Goal: Task Accomplishment & Management: Complete application form

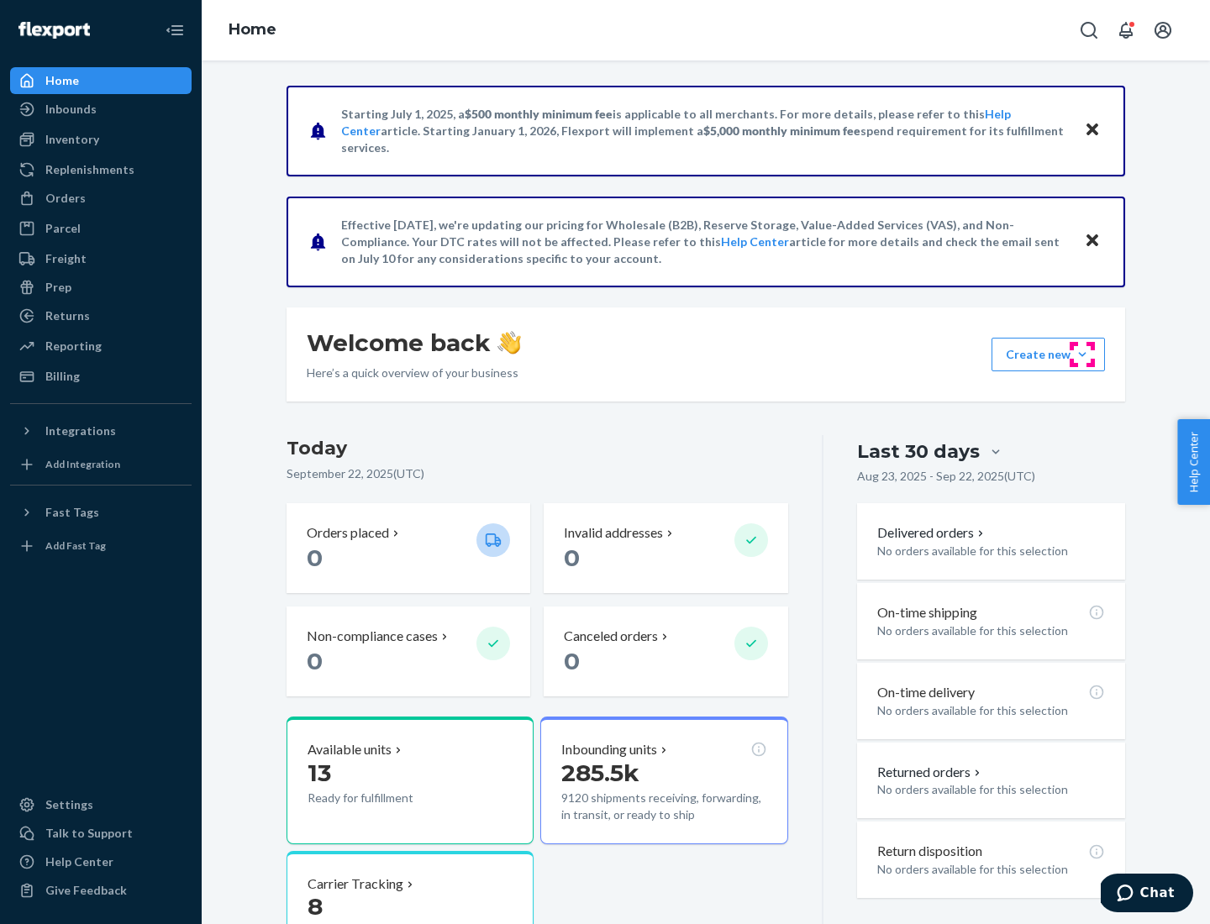
click at [1082, 354] on button "Create new Create new inbound Create new order Create new product" at bounding box center [1047, 355] width 113 height 34
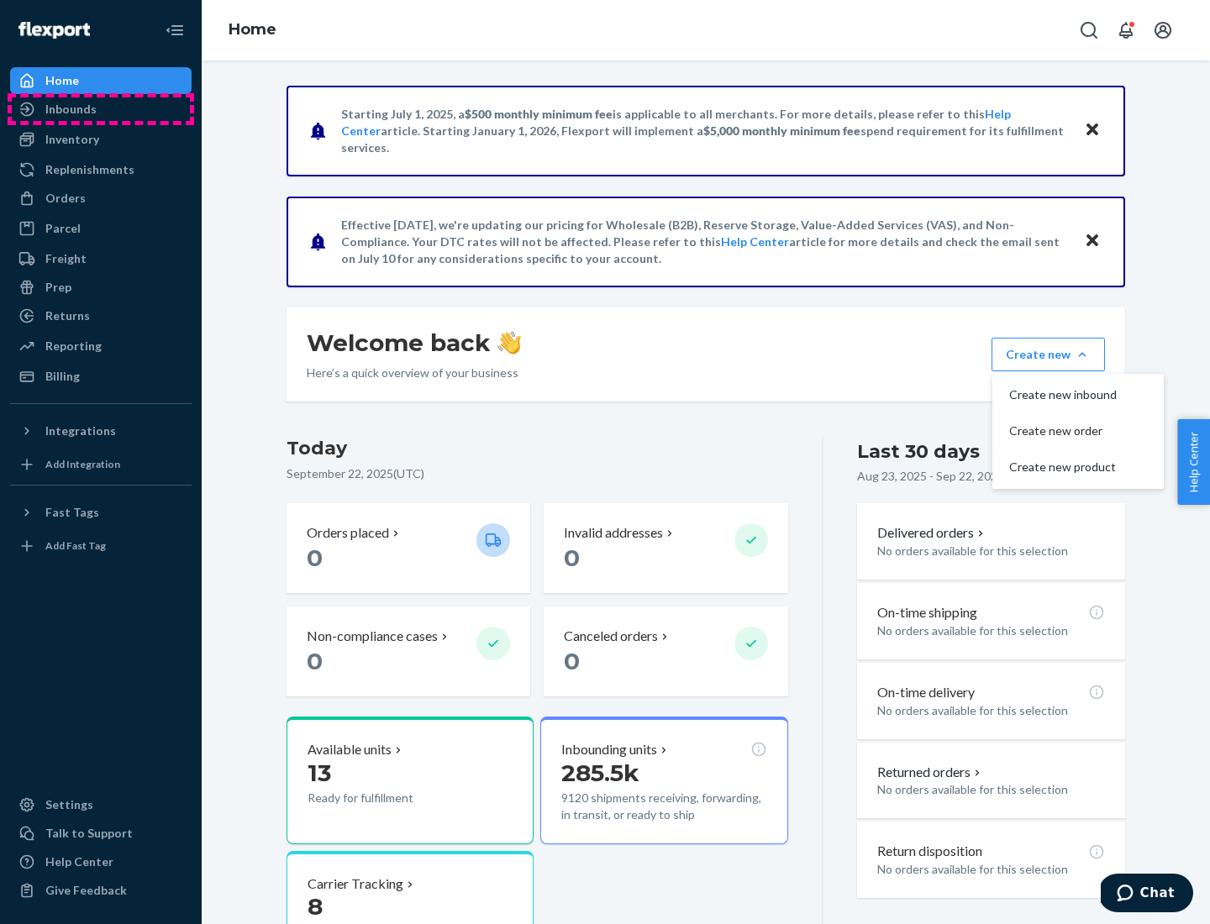
click at [101, 109] on div "Inbounds" at bounding box center [101, 109] width 178 height 24
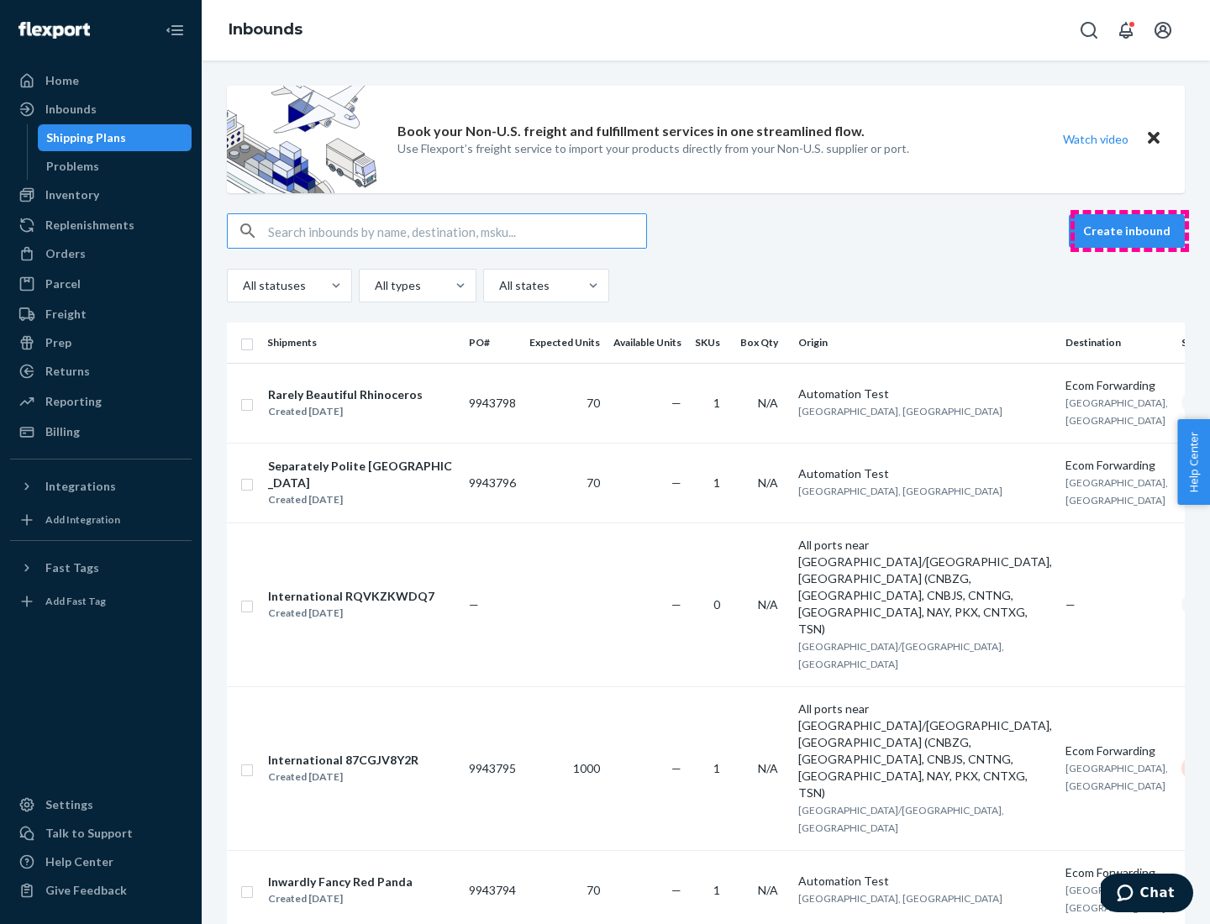
click at [1129, 231] on button "Create inbound" at bounding box center [1126, 231] width 116 height 34
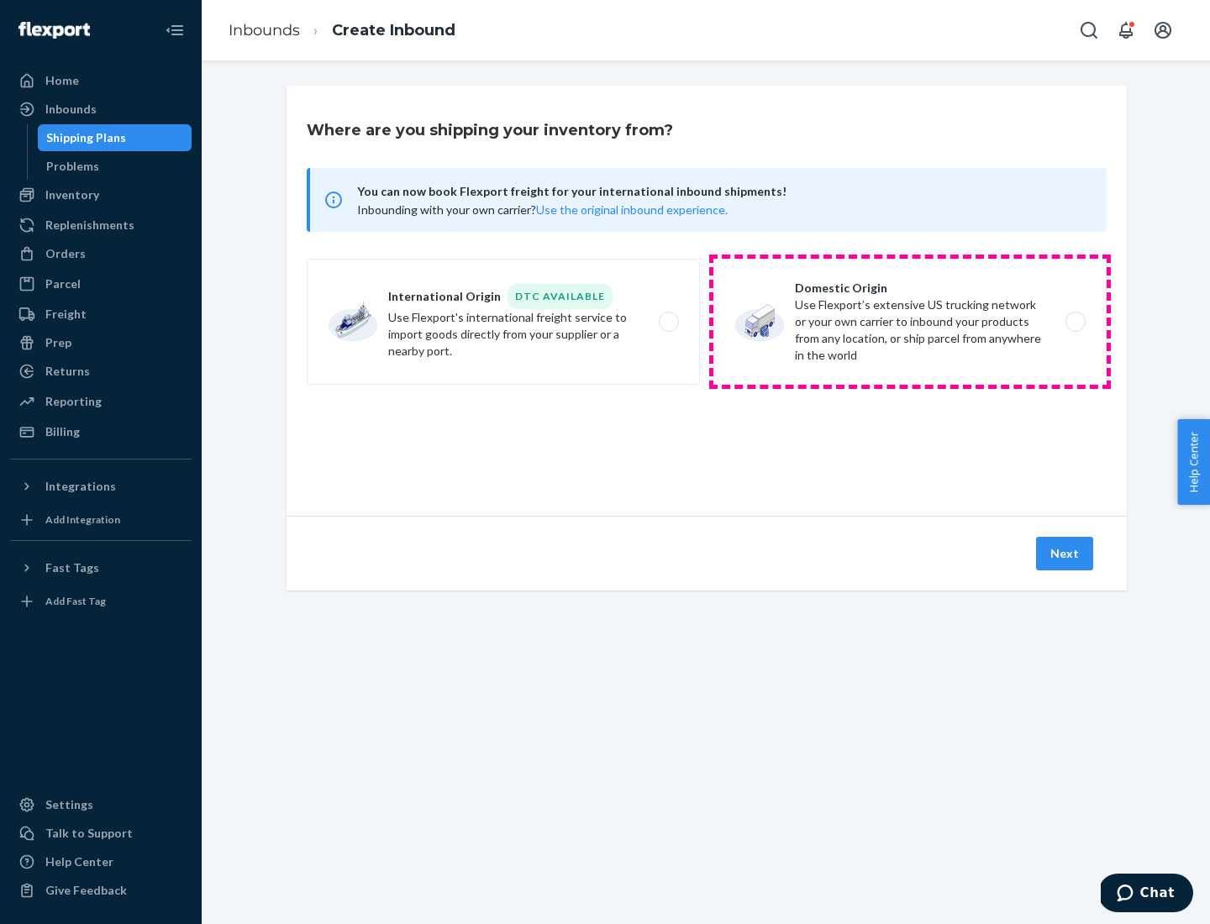
click at [910, 322] on label "Domestic Origin Use Flexport’s extensive US trucking network or your own carrie…" at bounding box center [909, 322] width 393 height 126
click at [1074, 322] on input "Domestic Origin Use Flexport’s extensive US trucking network or your own carrie…" at bounding box center [1079, 322] width 11 height 11
radio input "true"
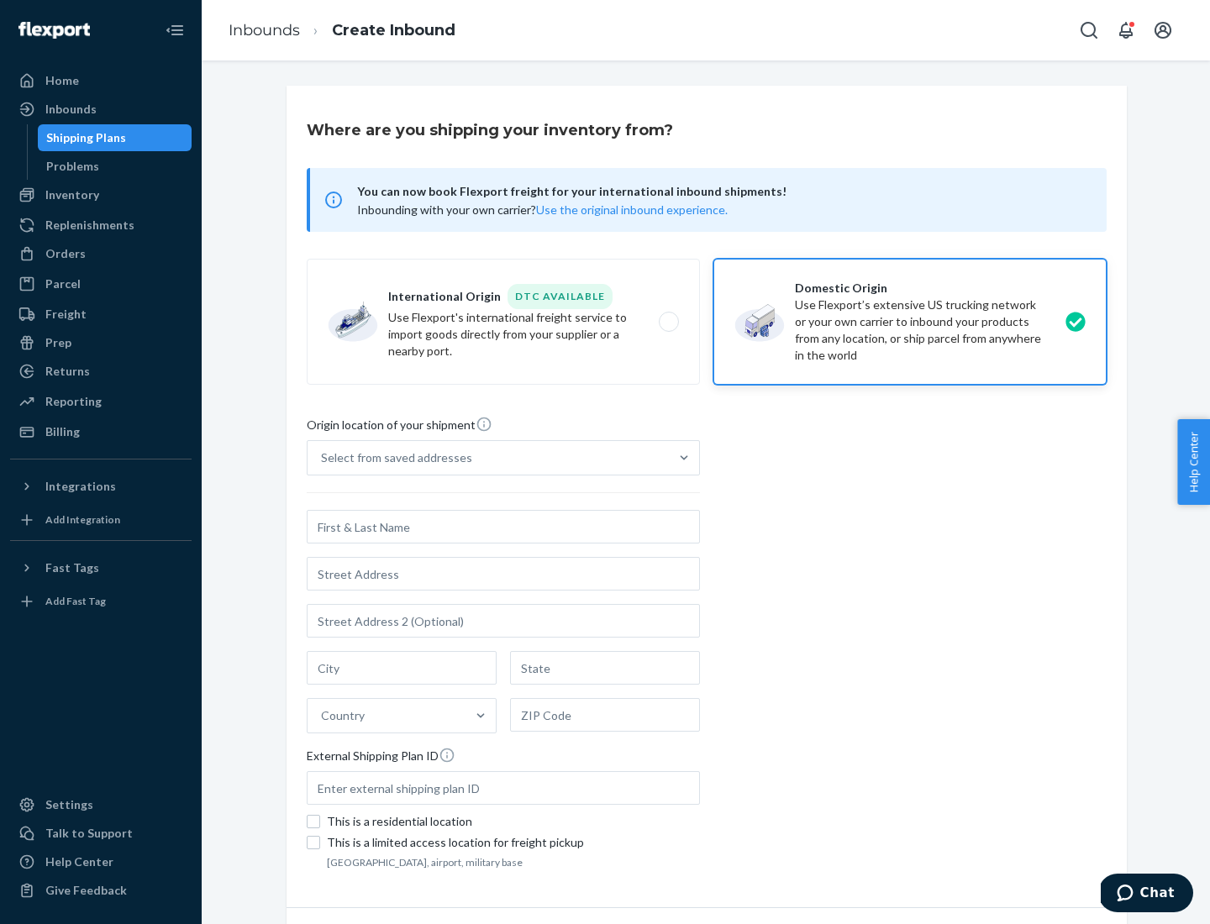
click at [392, 458] on div "Select from saved addresses" at bounding box center [396, 457] width 151 height 17
click at [323, 458] on input "Select from saved addresses" at bounding box center [322, 457] width 2 height 17
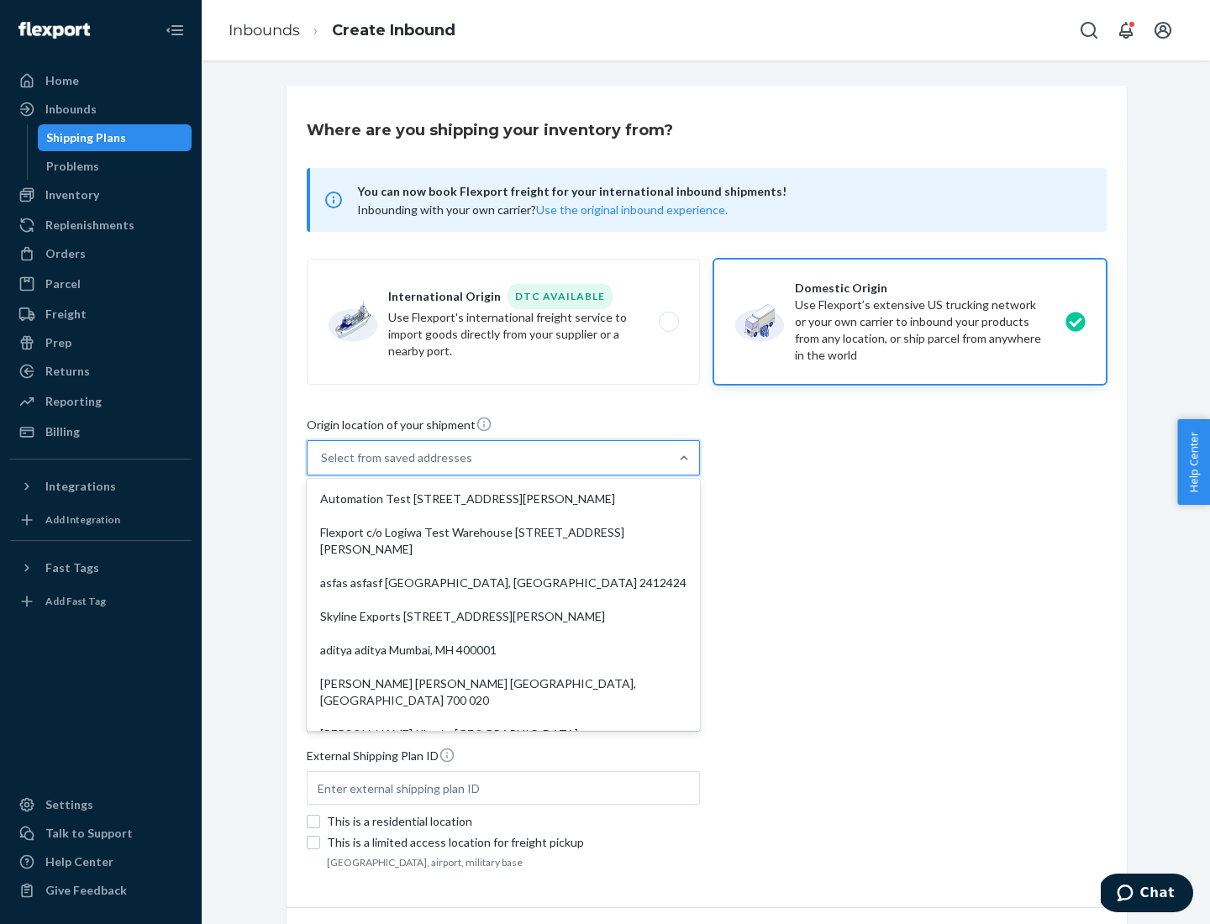
scroll to position [7, 0]
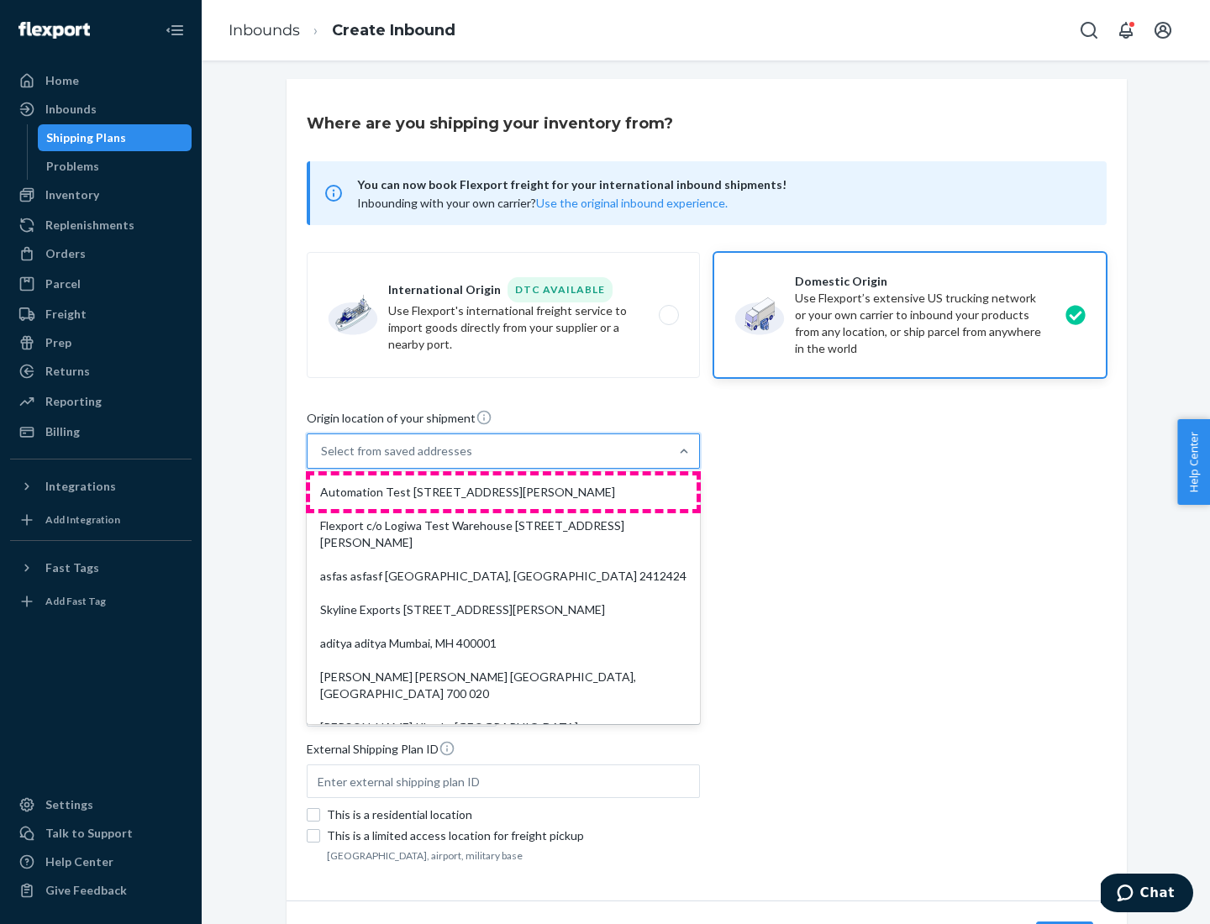
click at [503, 492] on div "Automation Test [STREET_ADDRESS][PERSON_NAME]" at bounding box center [503, 492] width 386 height 34
click at [323, 459] on input "option Automation Test [STREET_ADDRESS][PERSON_NAME]. 9 results available. Use …" at bounding box center [322, 451] width 2 height 17
type input "Automation Test"
type input "9th Floor"
type input "[GEOGRAPHIC_DATA]"
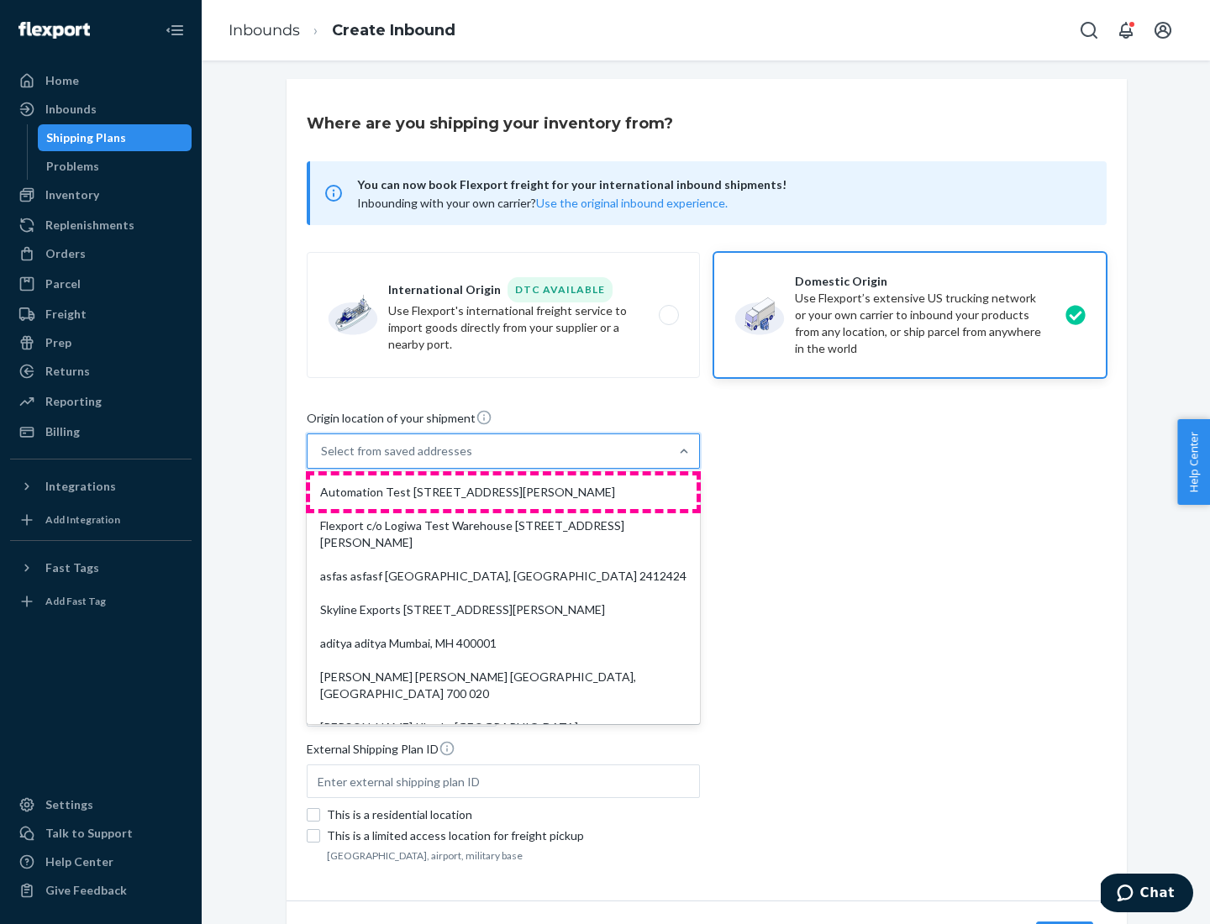
type input "CA"
type input "94104"
type input "[STREET_ADDRESS][PERSON_NAME]"
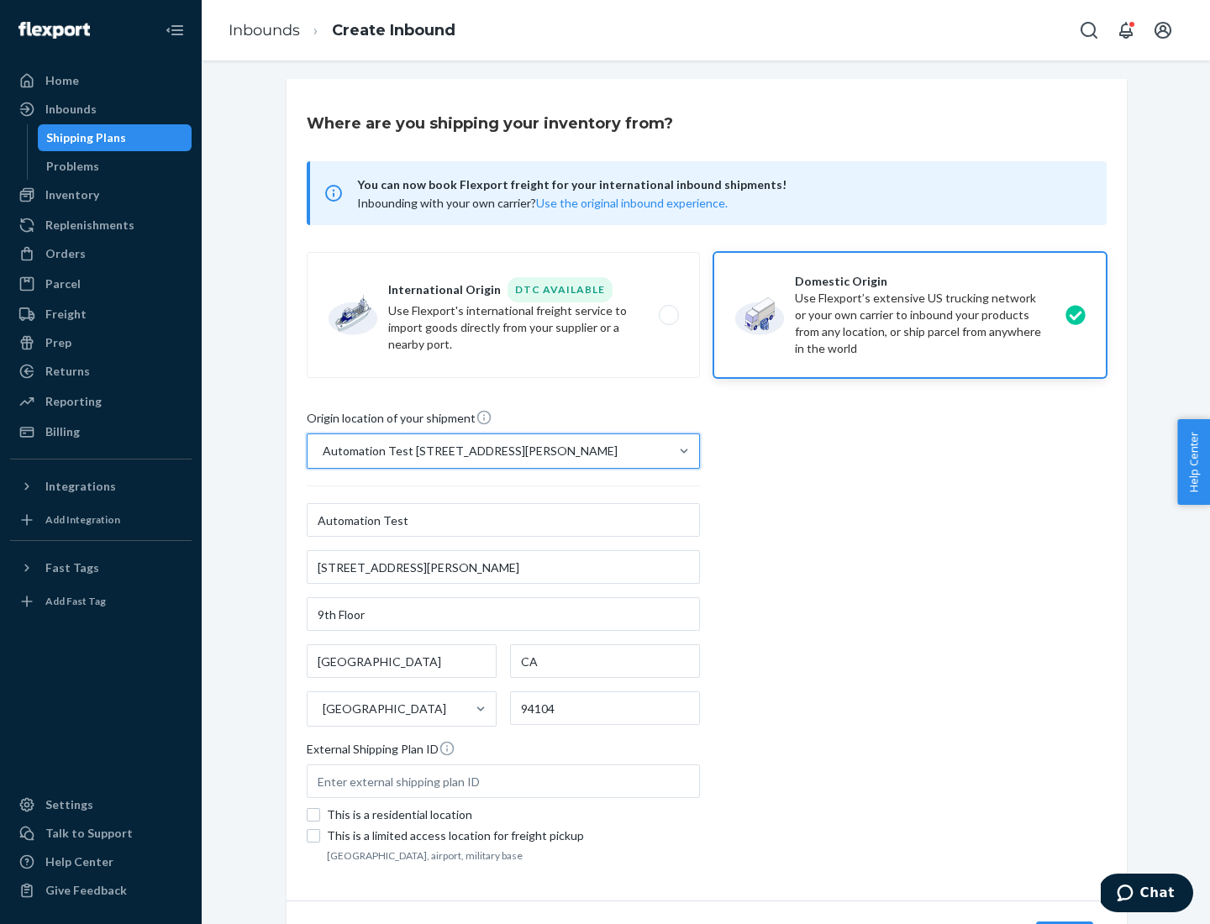
scroll to position [98, 0]
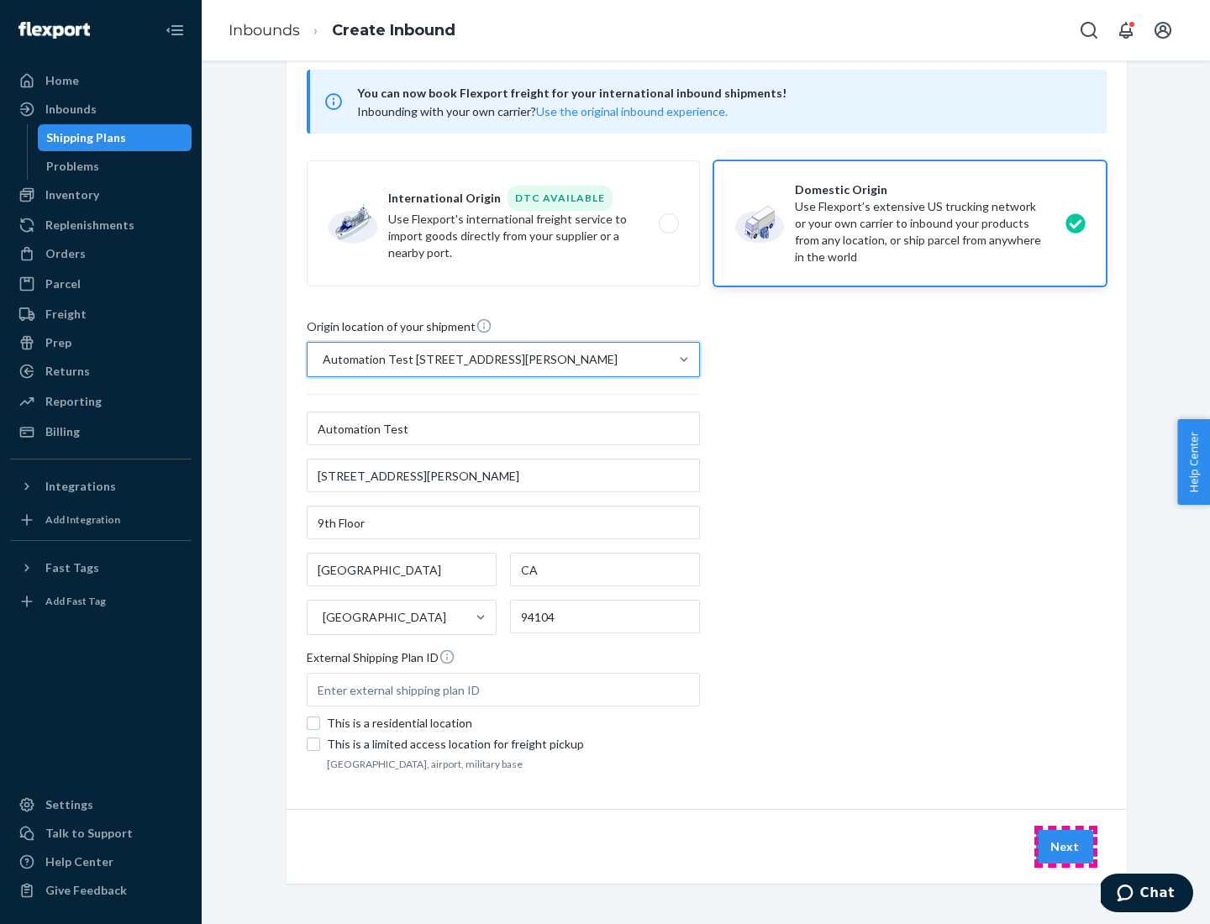
click at [1065, 847] on button "Next" at bounding box center [1064, 847] width 57 height 34
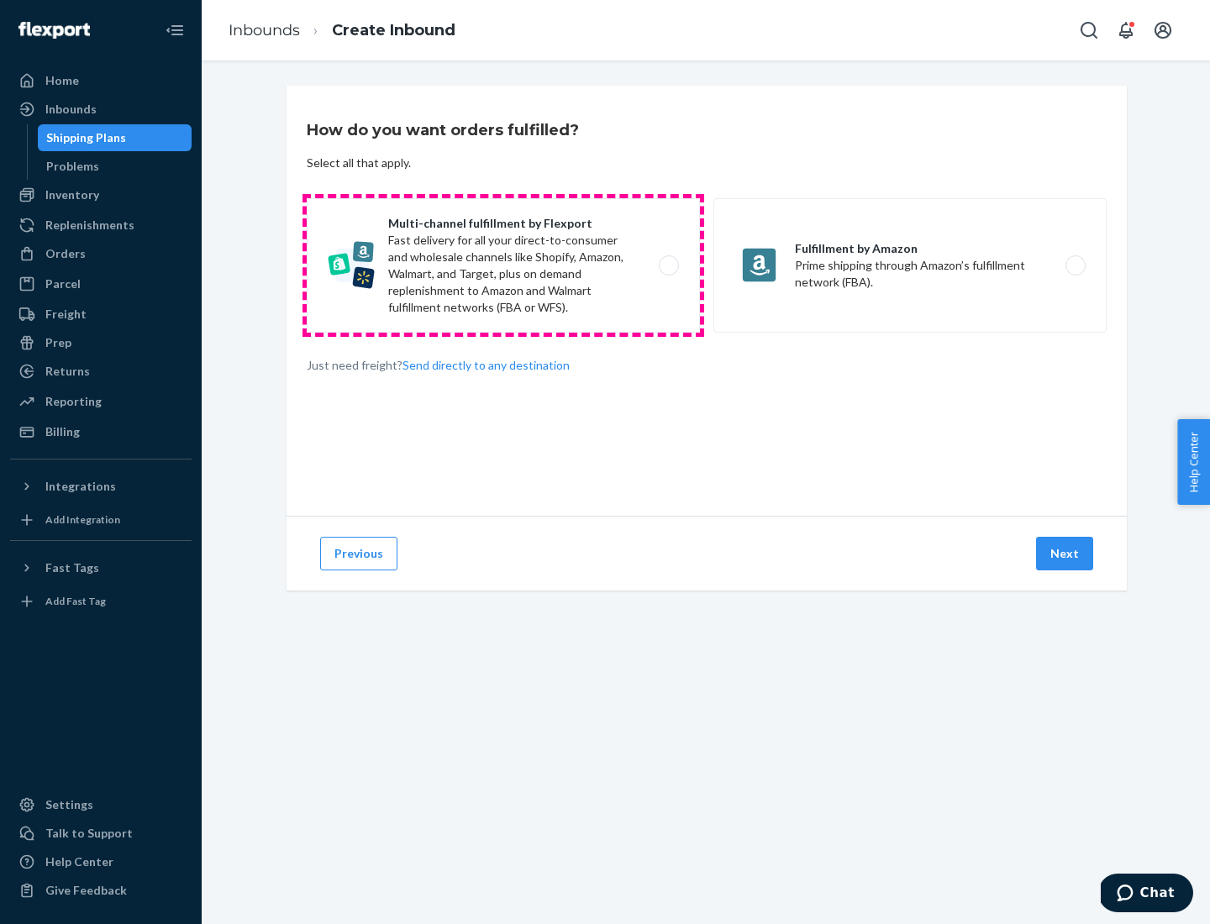
click at [503, 265] on label "Multi-channel fulfillment by Flexport Fast delivery for all your direct-to-cons…" at bounding box center [503, 265] width 393 height 134
click at [668, 265] on input "Multi-channel fulfillment by Flexport Fast delivery for all your direct-to-cons…" at bounding box center [673, 265] width 11 height 11
radio input "true"
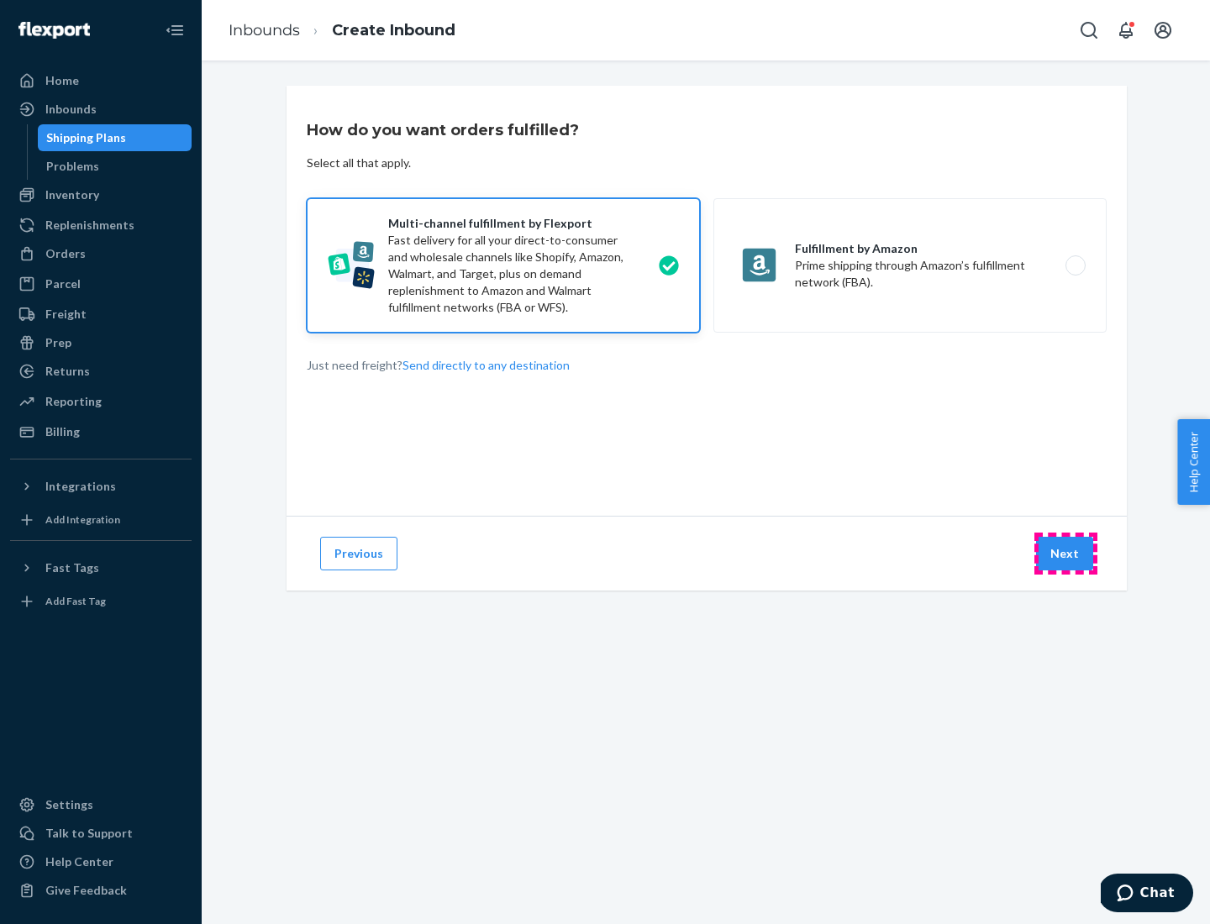
click at [1065, 554] on button "Next" at bounding box center [1064, 554] width 57 height 34
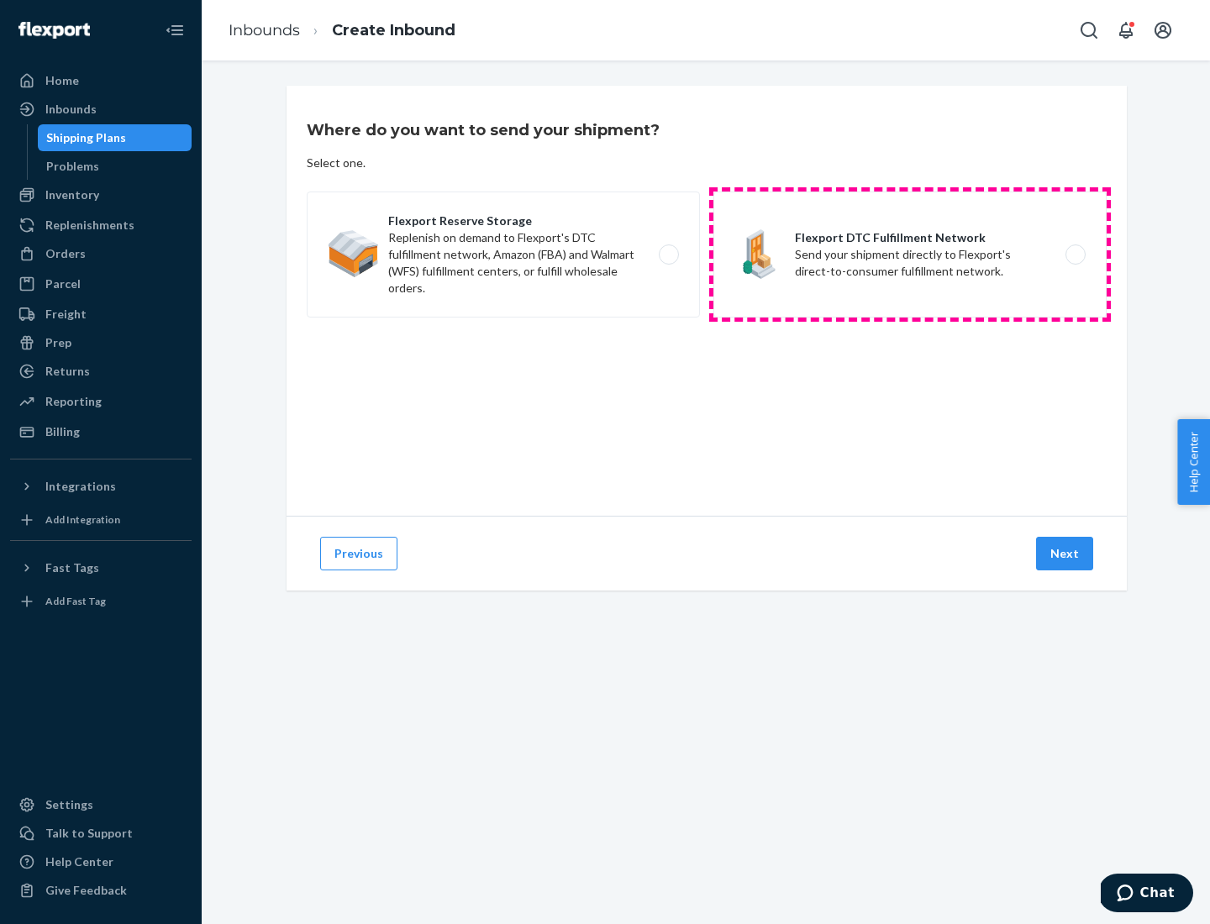
click at [910, 255] on label "Flexport DTC Fulfillment Network Send your shipment directly to Flexport's dire…" at bounding box center [909, 255] width 393 height 126
click at [1074, 255] on input "Flexport DTC Fulfillment Network Send your shipment directly to Flexport's dire…" at bounding box center [1079, 254] width 11 height 11
radio input "true"
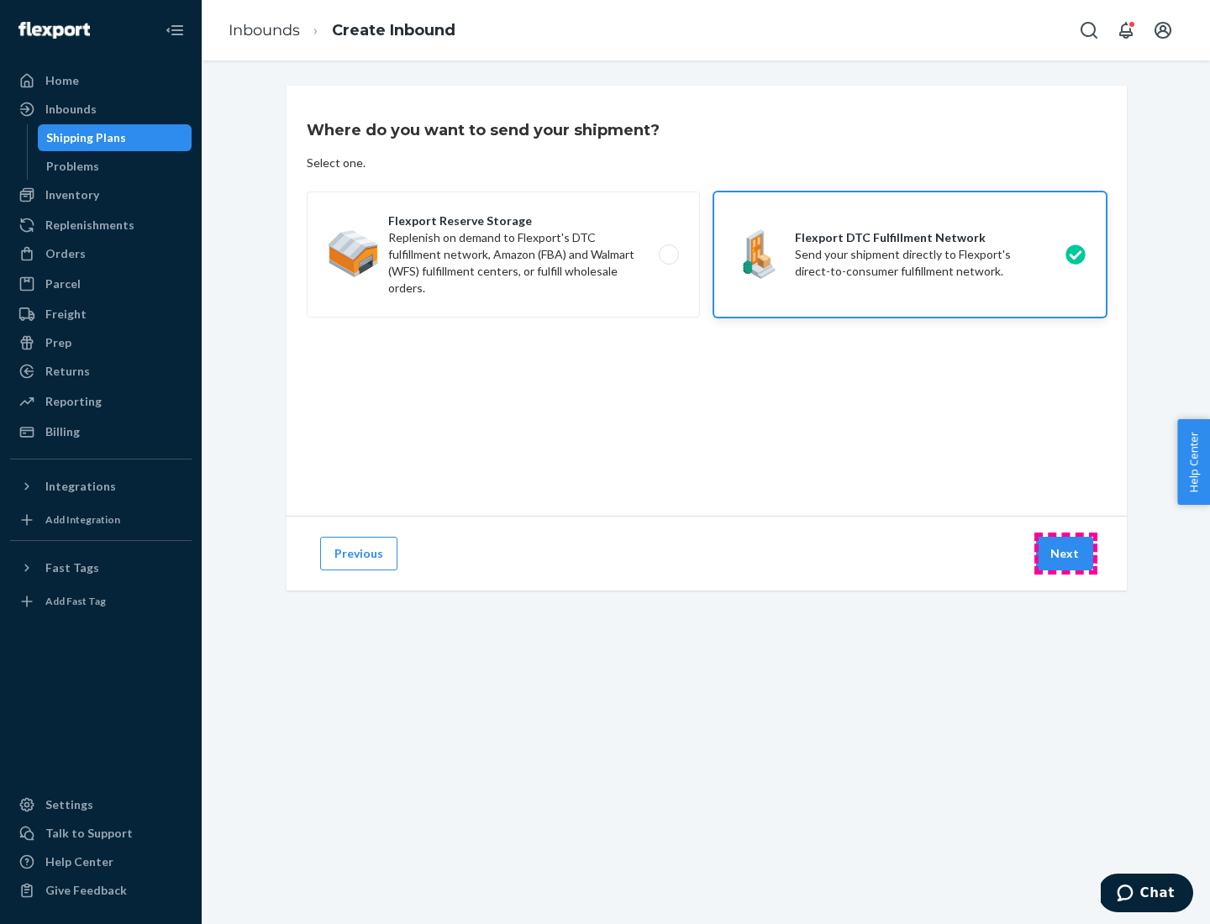
click at [1065, 554] on button "Next" at bounding box center [1064, 554] width 57 height 34
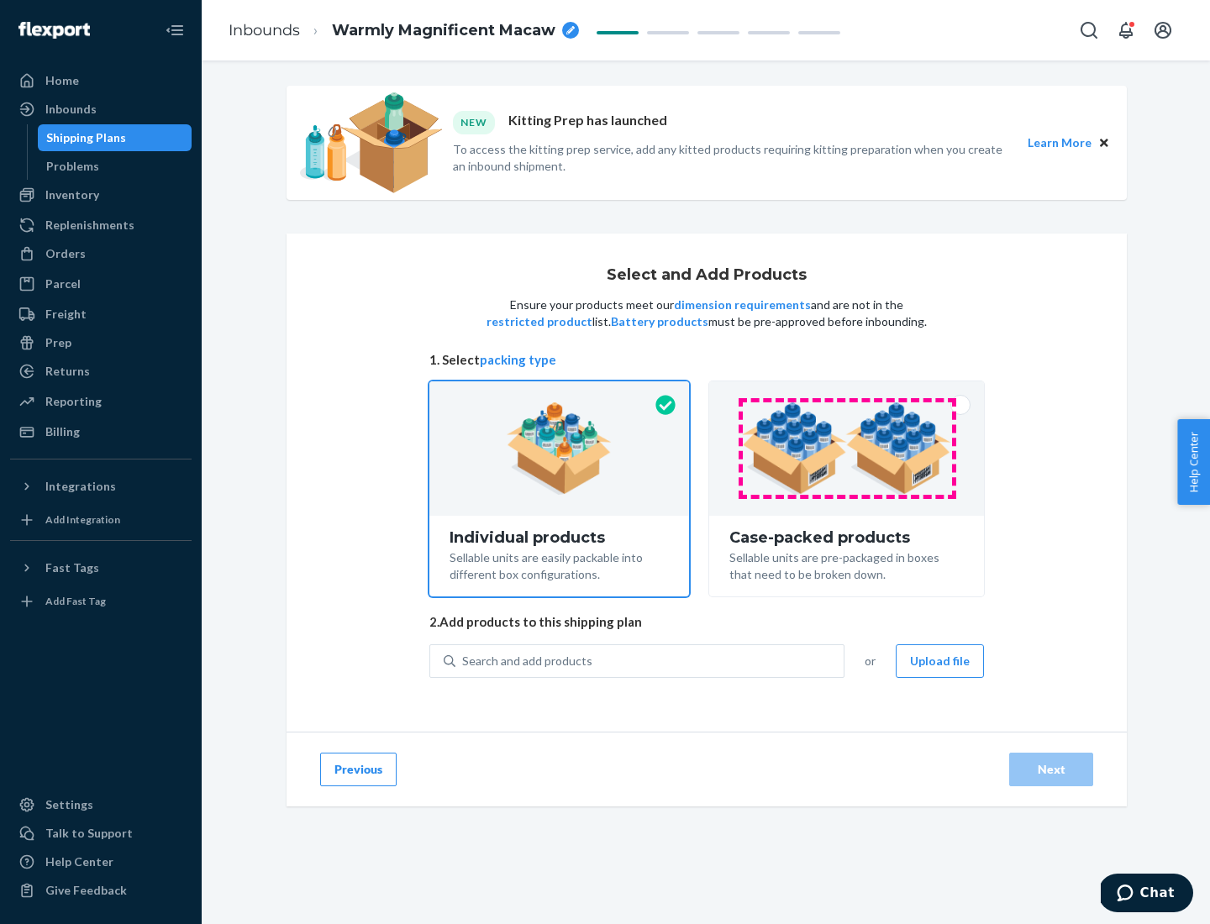
click at [847, 449] on img at bounding box center [846, 448] width 209 height 92
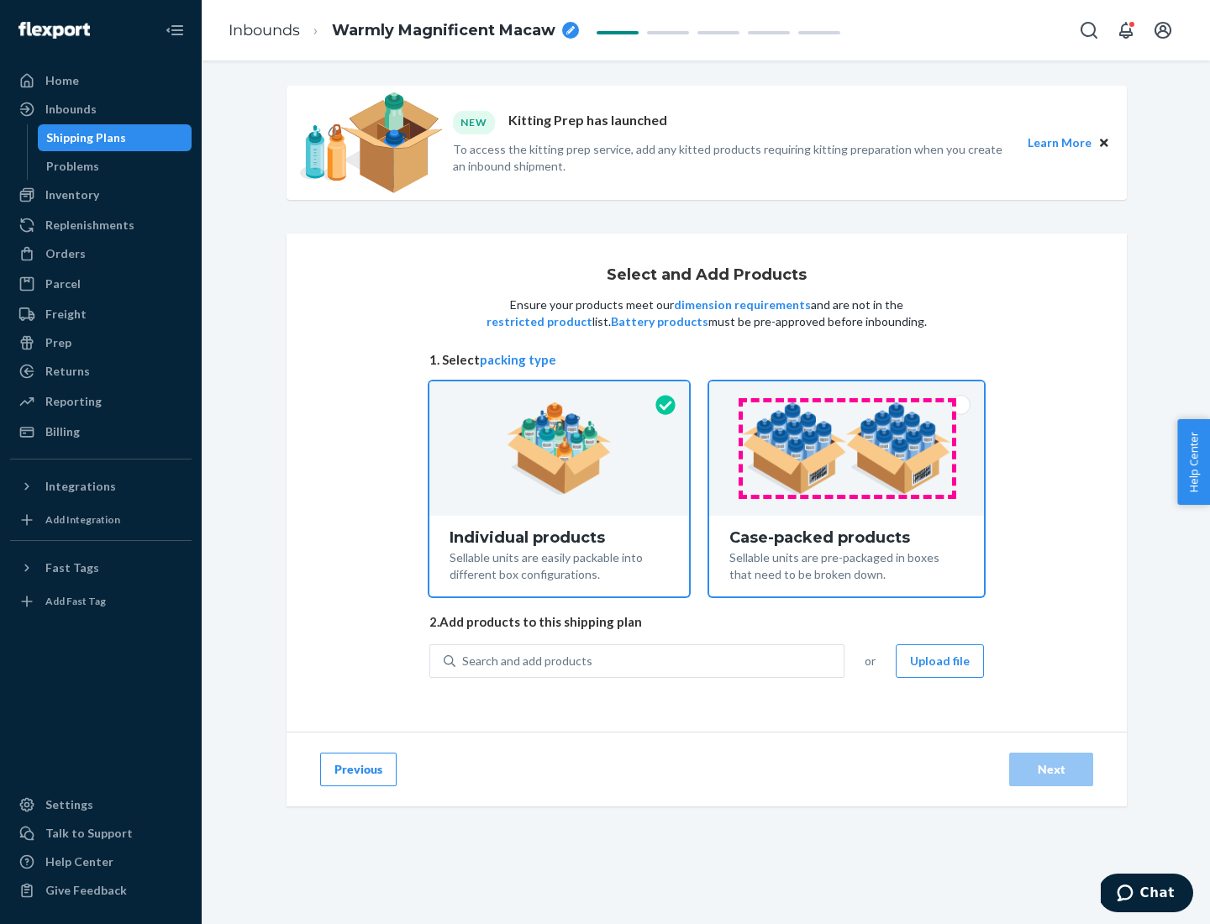
click at [847, 392] on input "Case-packed products Sellable units are pre-packaged in boxes that need to be b…" at bounding box center [846, 386] width 11 height 11
radio input "true"
radio input "false"
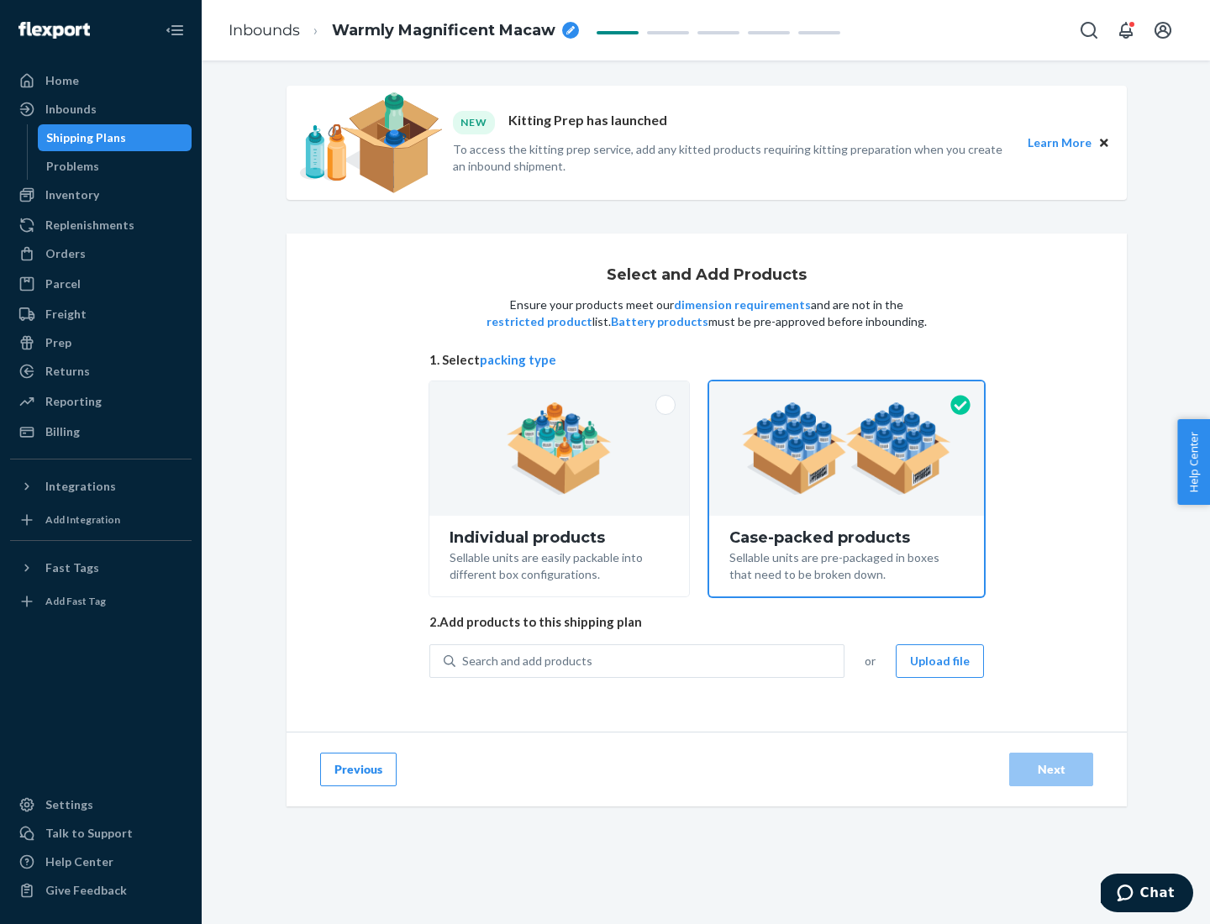
click at [650, 660] on div "Search and add products" at bounding box center [649, 661] width 388 height 30
click at [464, 660] on input "Search and add products" at bounding box center [463, 661] width 2 height 17
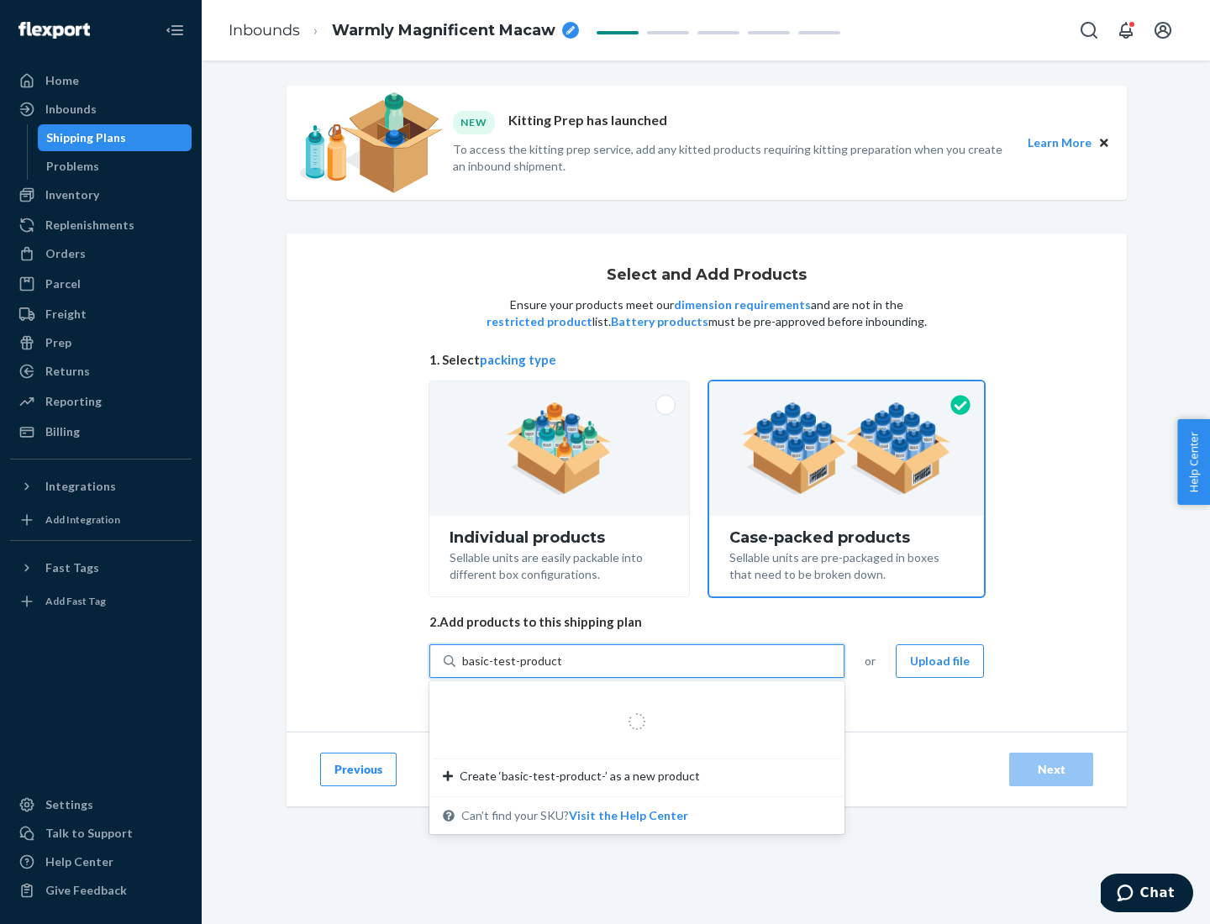
type input "basic-test-product-1"
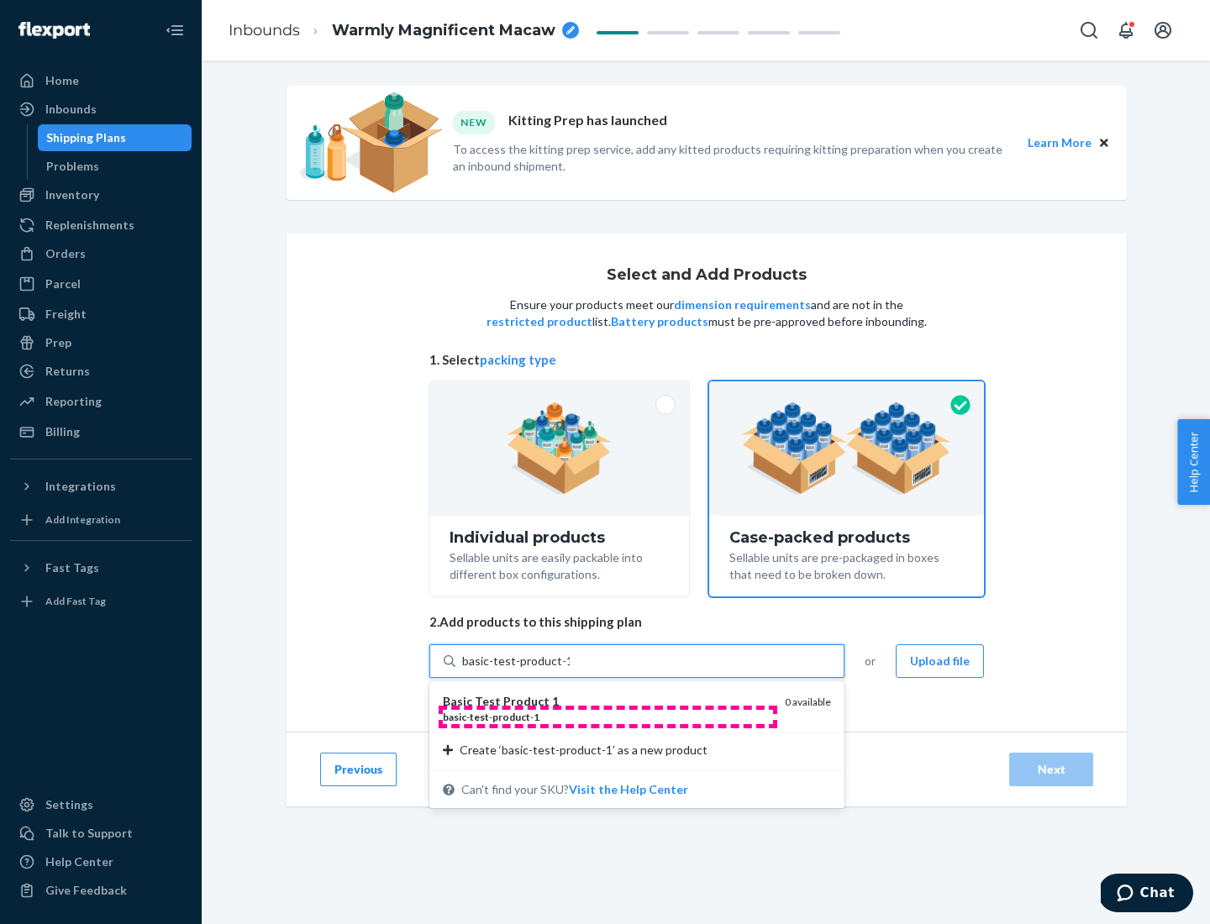
click at [607, 717] on div "basic - test - product - 1" at bounding box center [607, 717] width 328 height 14
click at [570, 669] on input "basic-test-product-1" at bounding box center [516, 661] width 108 height 17
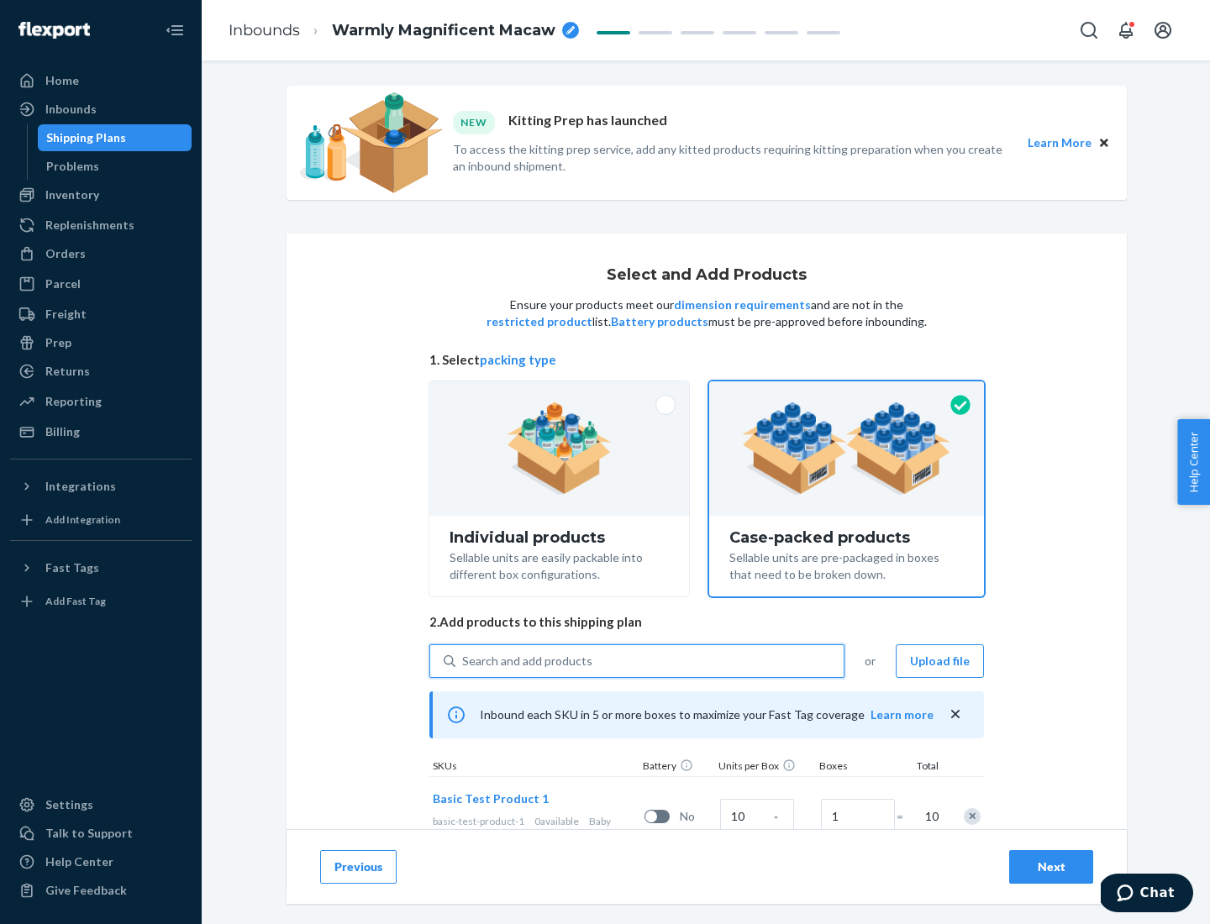
scroll to position [60, 0]
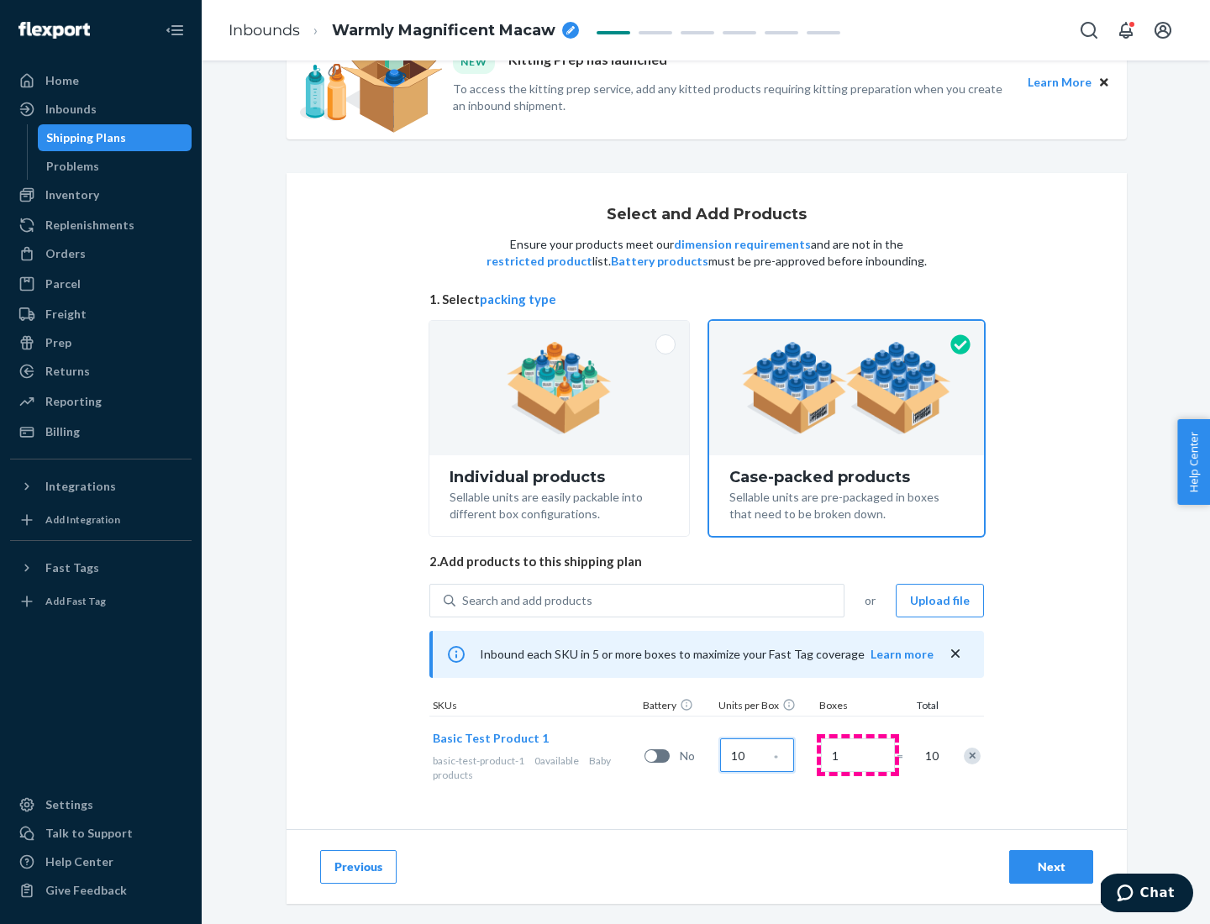
type input "10"
type input "7"
click at [1051, 867] on div "Next" at bounding box center [1050, 866] width 55 height 17
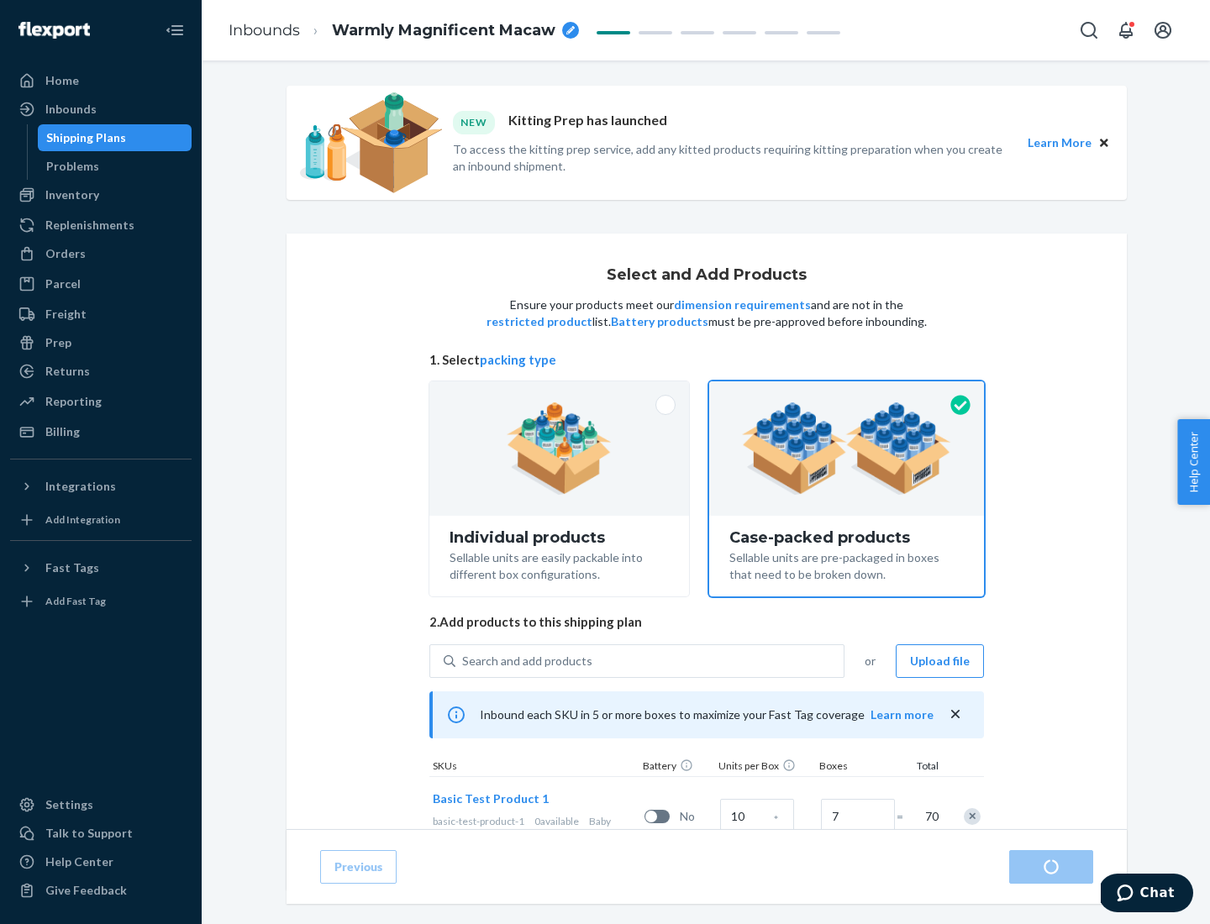
radio input "true"
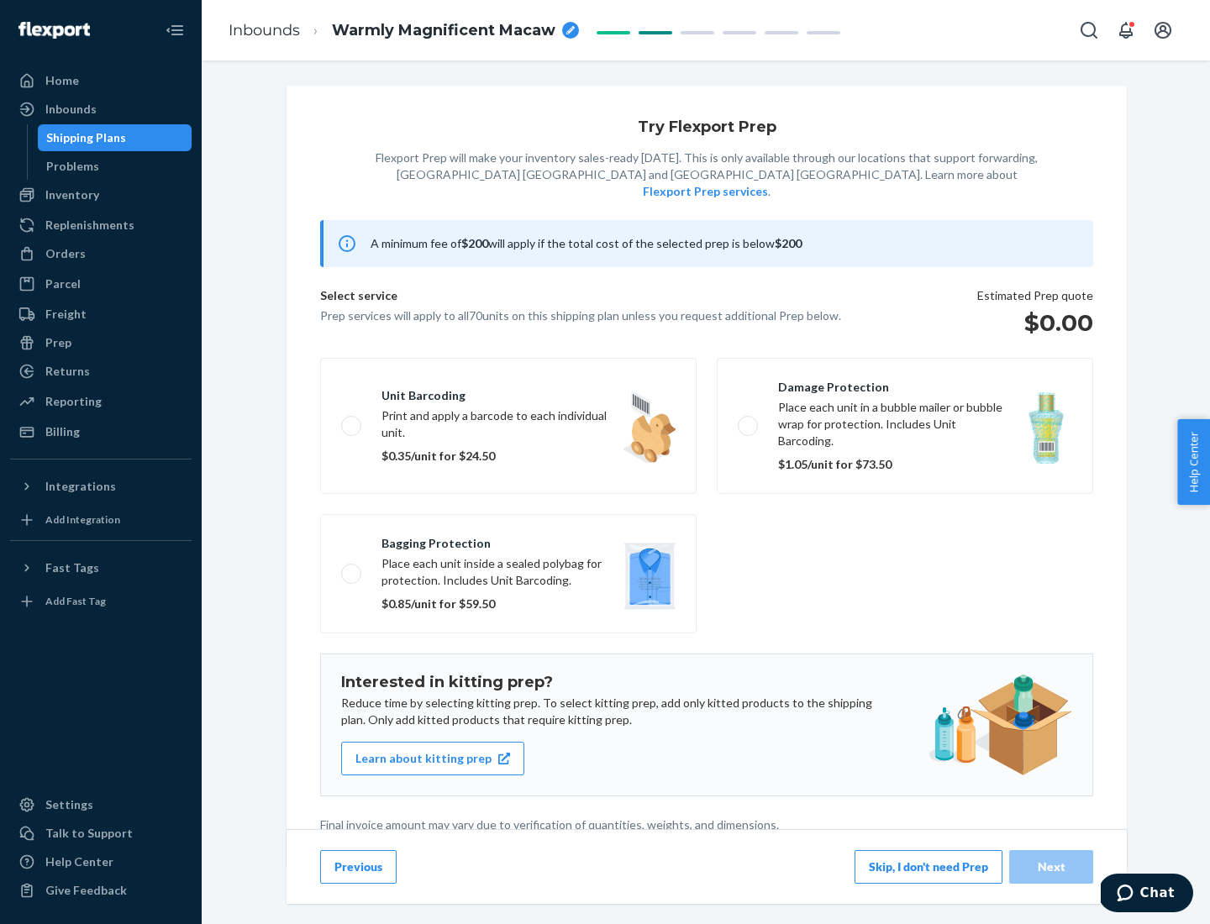
scroll to position [4, 0]
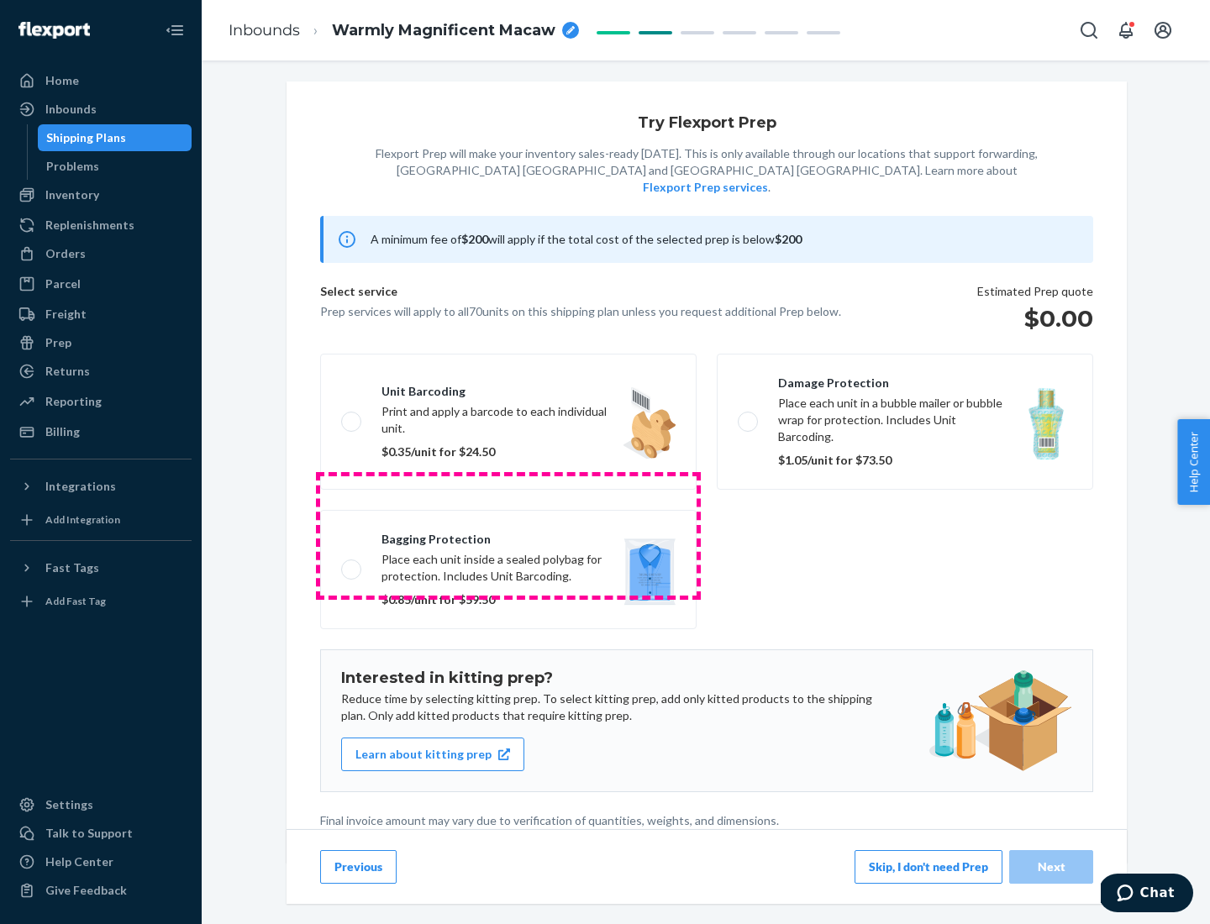
click at [508, 535] on label "Bagging protection Place each unit inside a sealed polybag for protection. Incl…" at bounding box center [508, 569] width 376 height 119
click at [352, 564] on input "Bagging protection Place each unit inside a sealed polybag for protection. Incl…" at bounding box center [346, 569] width 11 height 11
checkbox input "true"
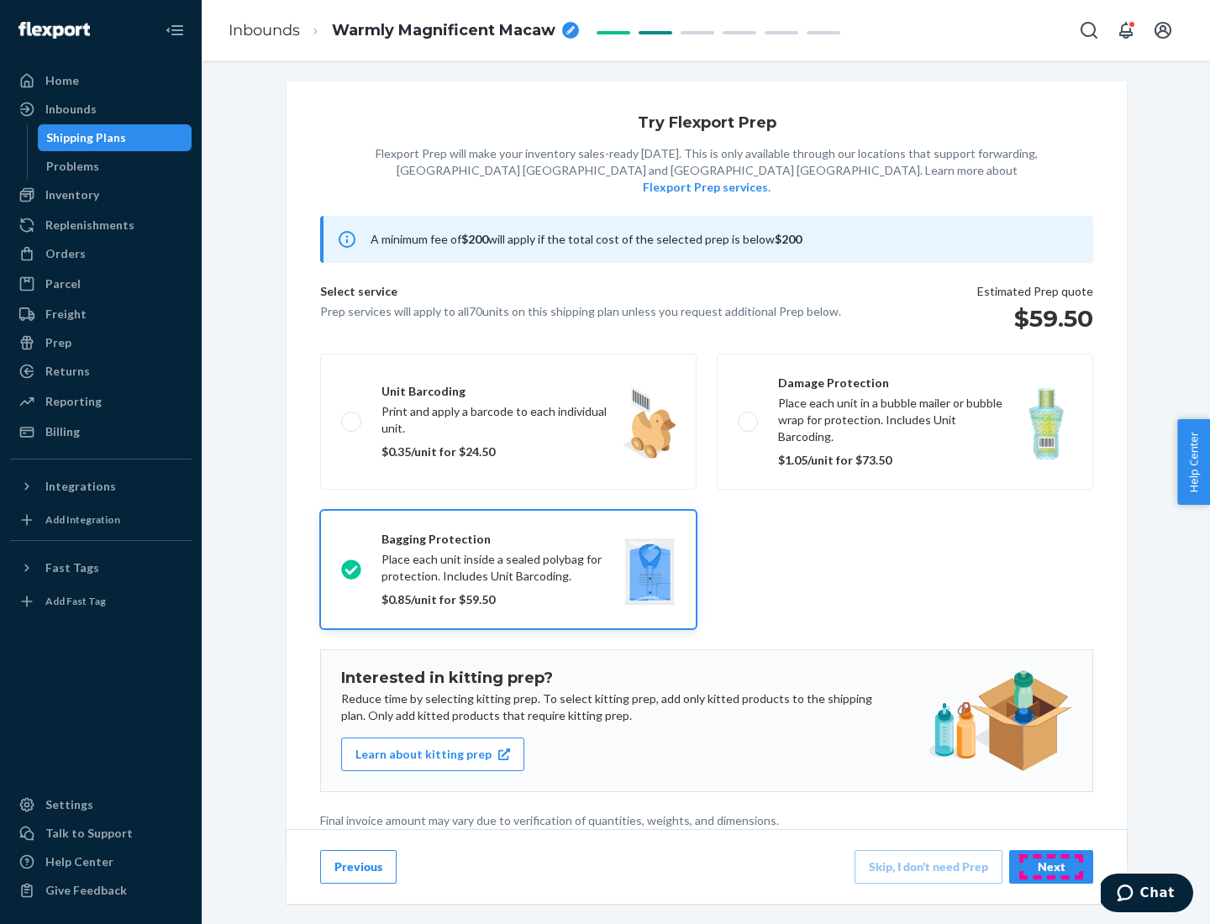
click at [1051, 866] on div "Next" at bounding box center [1050, 866] width 55 height 17
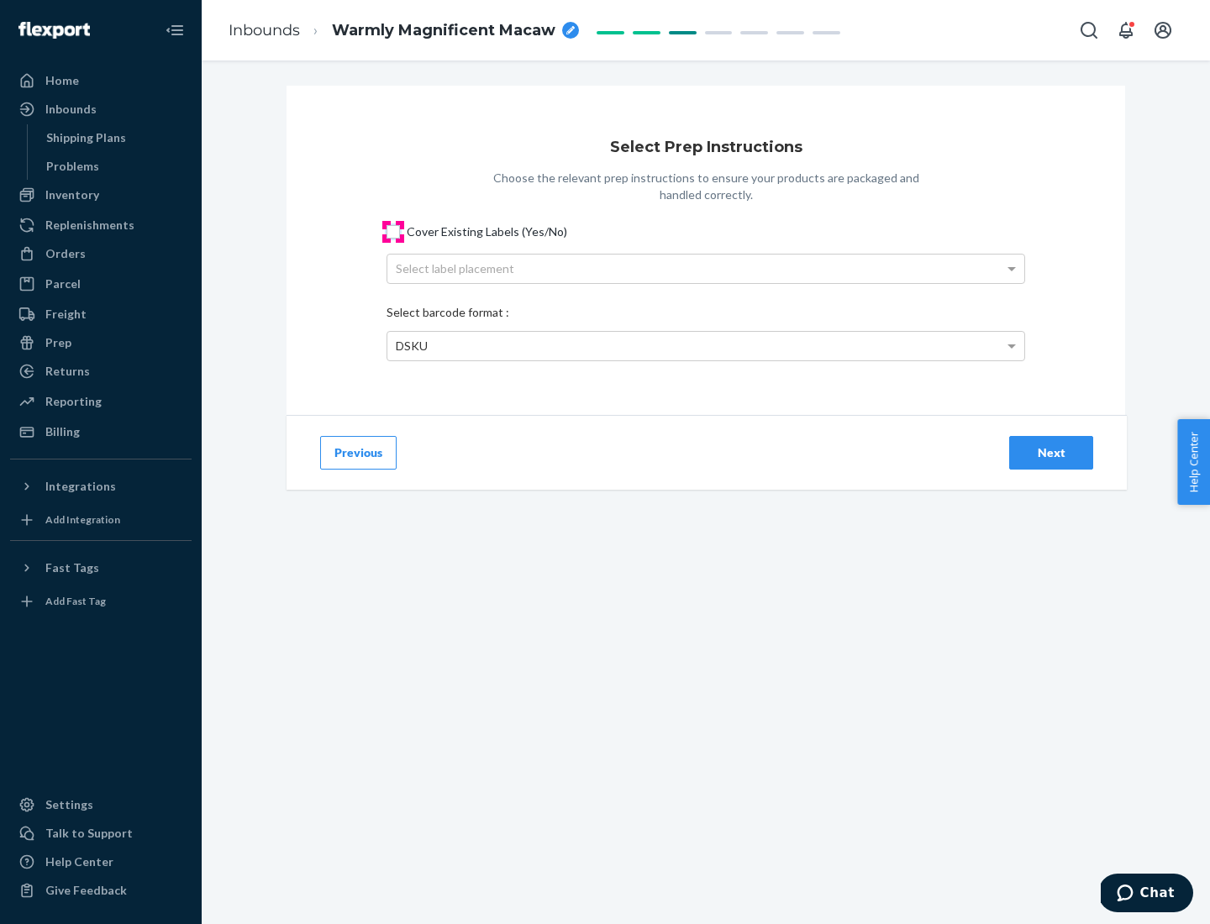
click at [393, 231] on input "Cover Existing Labels (Yes/No)" at bounding box center [392, 231] width 13 height 13
checkbox input "true"
click at [706, 268] on div "Select label placement" at bounding box center [705, 269] width 637 height 29
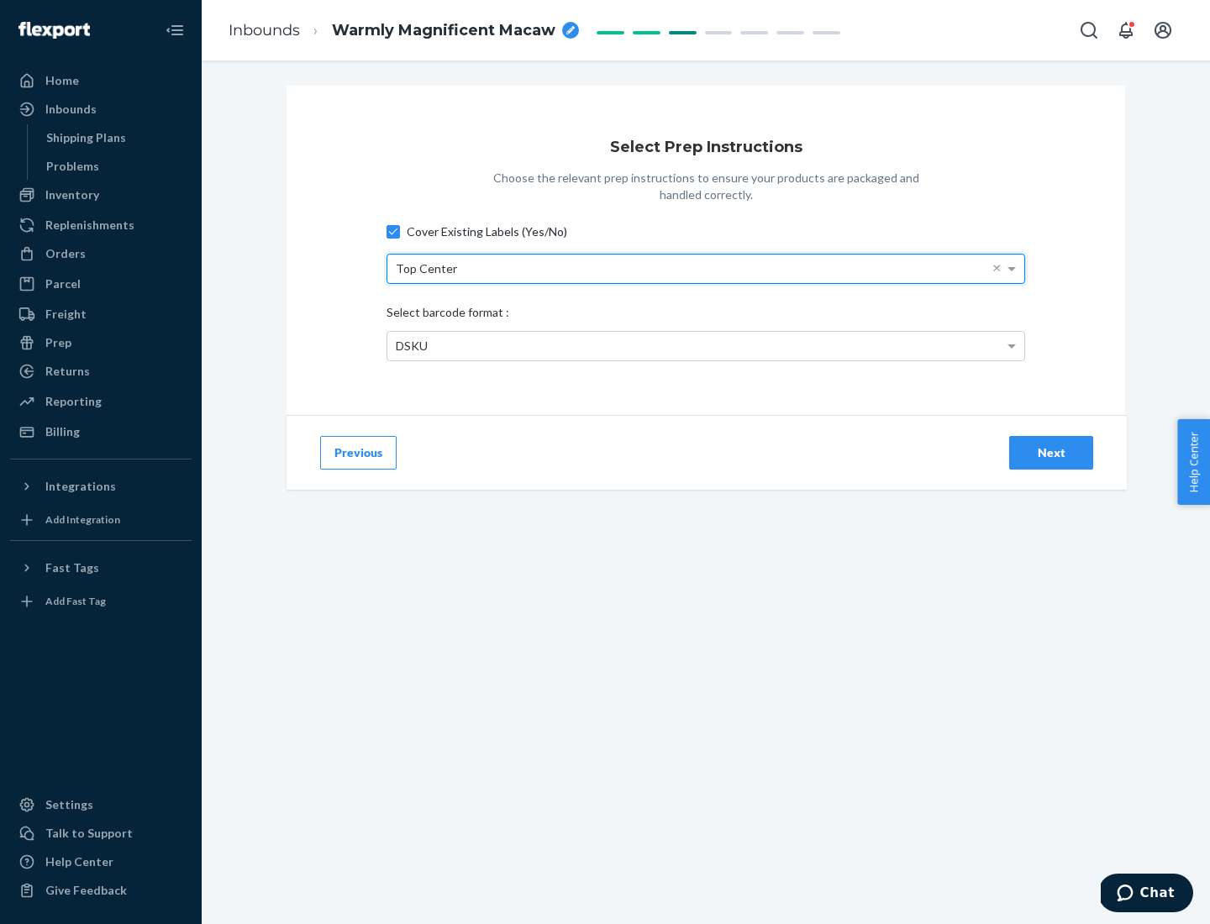
click at [706, 345] on div "DSKU" at bounding box center [705, 346] width 637 height 29
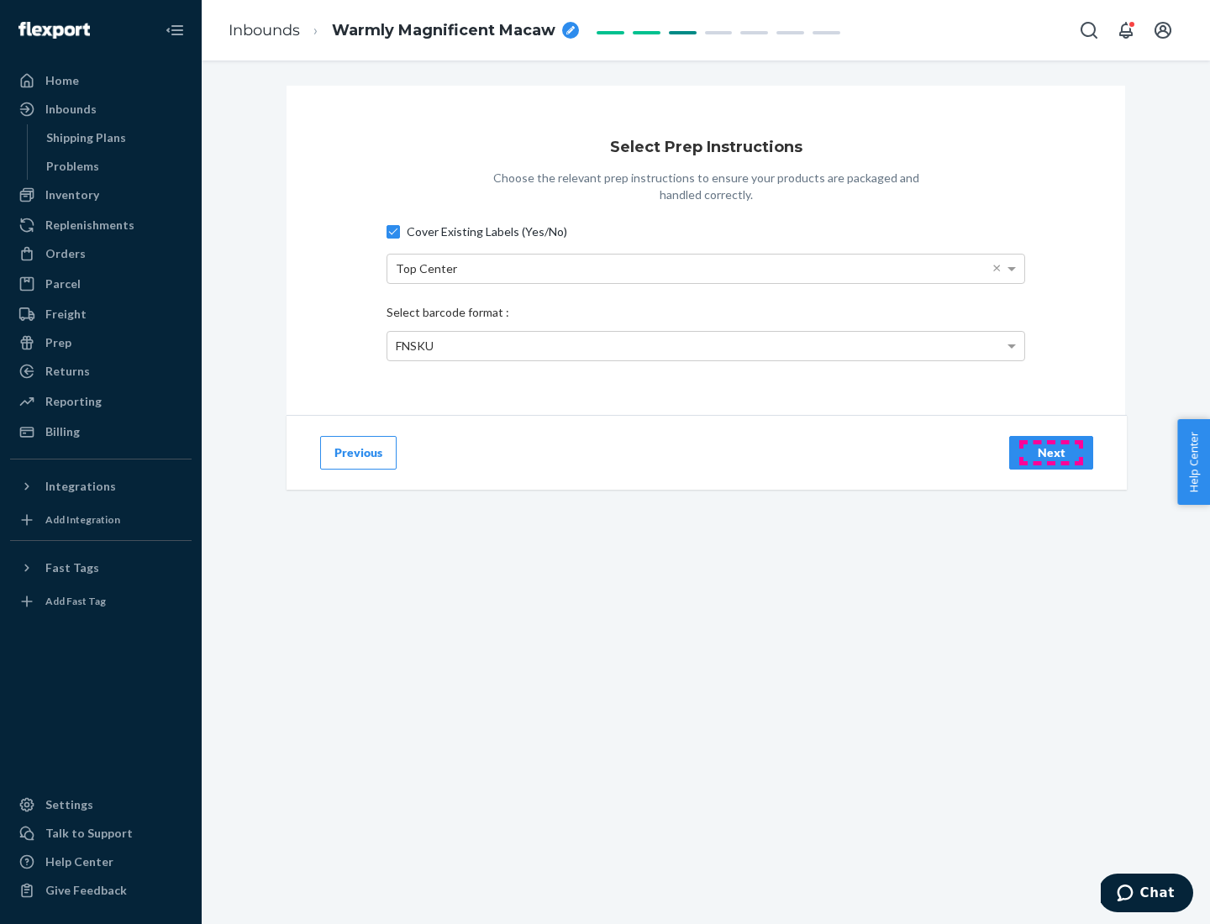
click at [1051, 452] on div "Next" at bounding box center [1050, 452] width 55 height 17
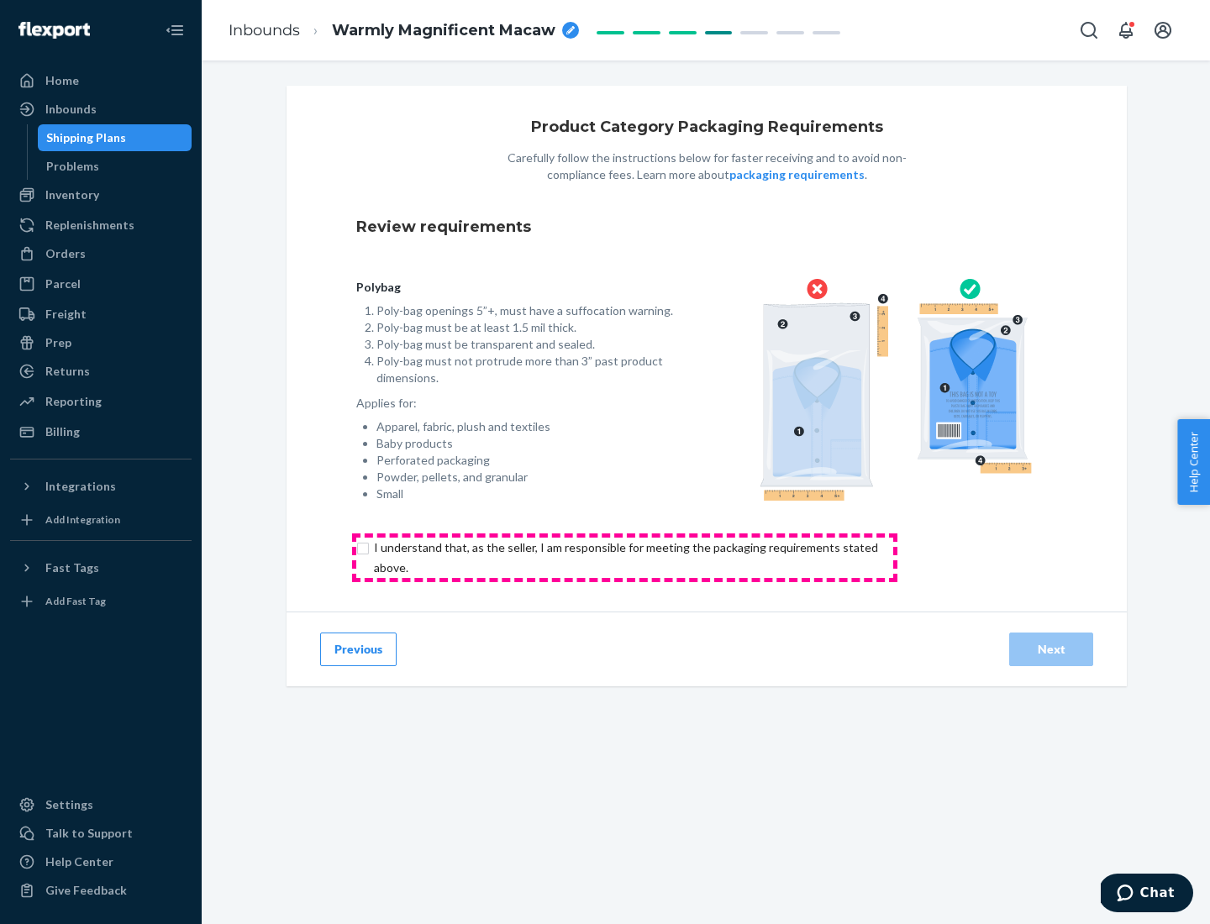
click at [624, 557] on input "checkbox" at bounding box center [635, 558] width 559 height 40
checkbox input "true"
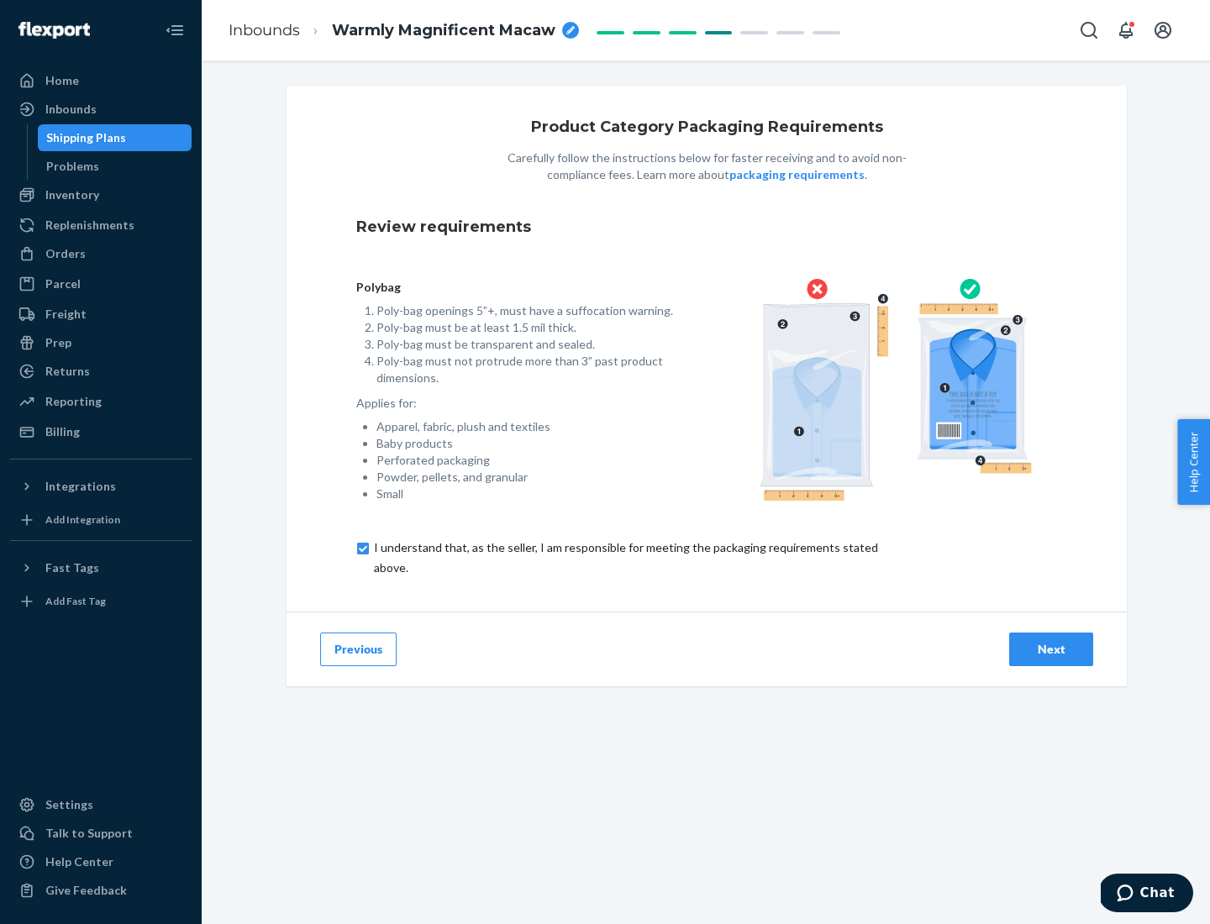
click at [1051, 648] on div "Next" at bounding box center [1050, 649] width 55 height 17
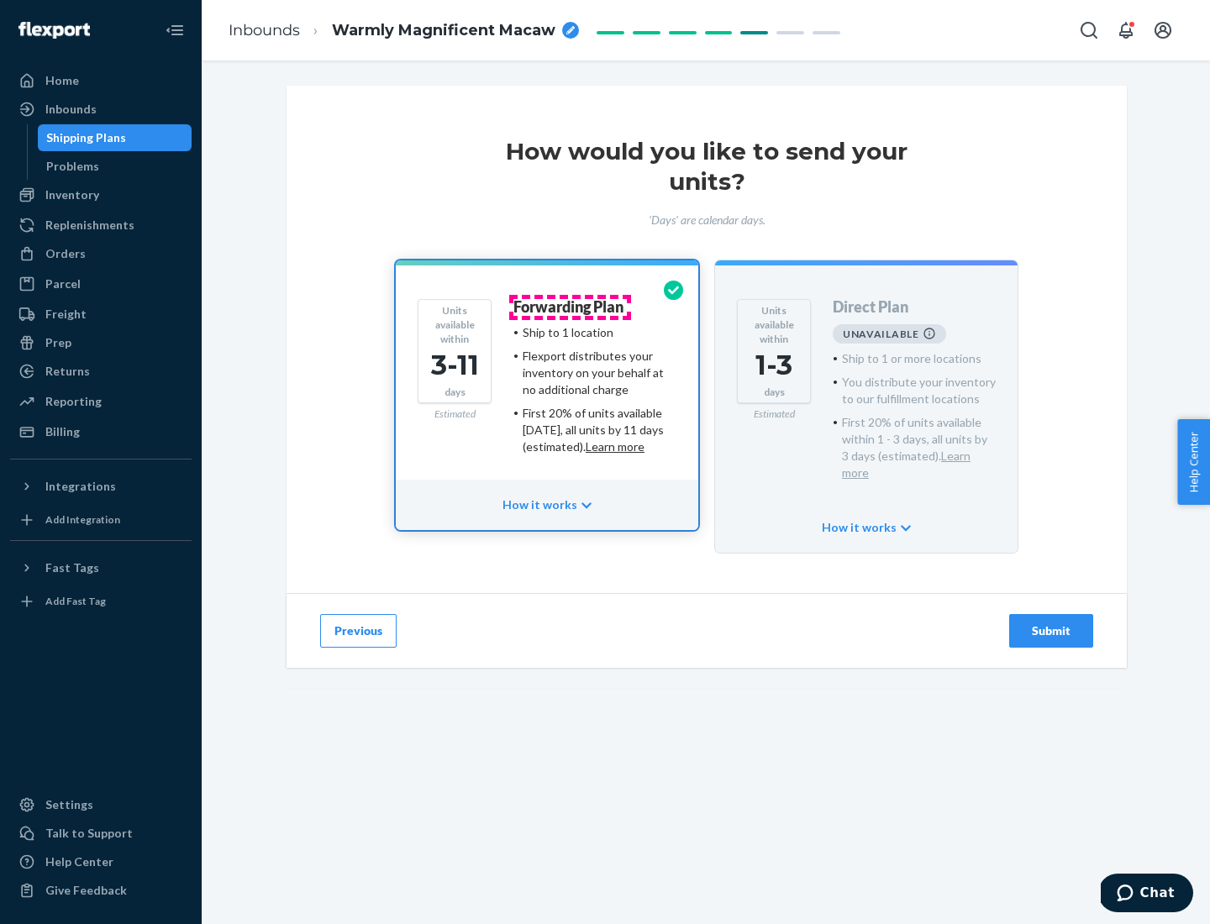
click at [570, 307] on h4 "Forwarding Plan" at bounding box center [568, 307] width 110 height 17
click at [1051, 622] on div "Submit" at bounding box center [1050, 630] width 55 height 17
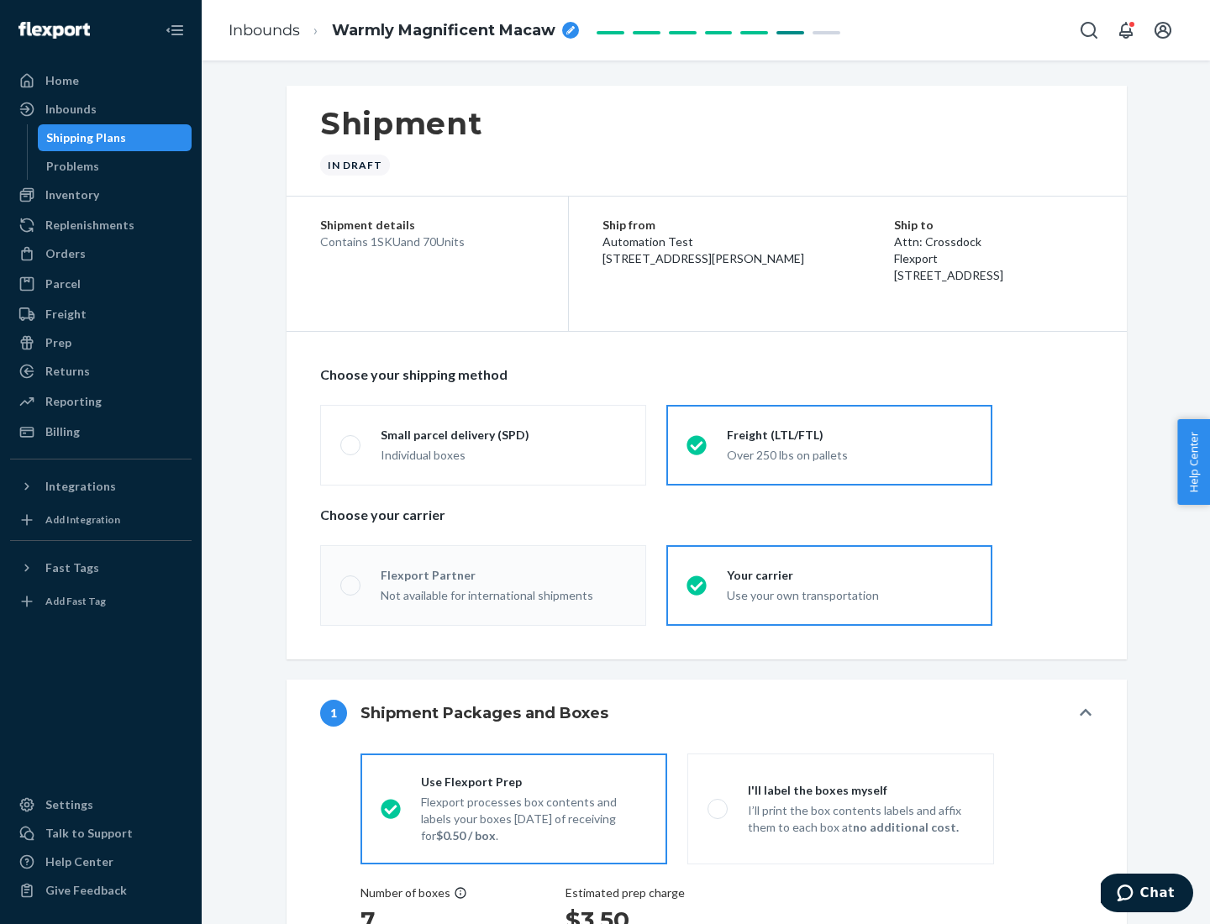
radio input "true"
radio input "false"
radio input "true"
radio input "false"
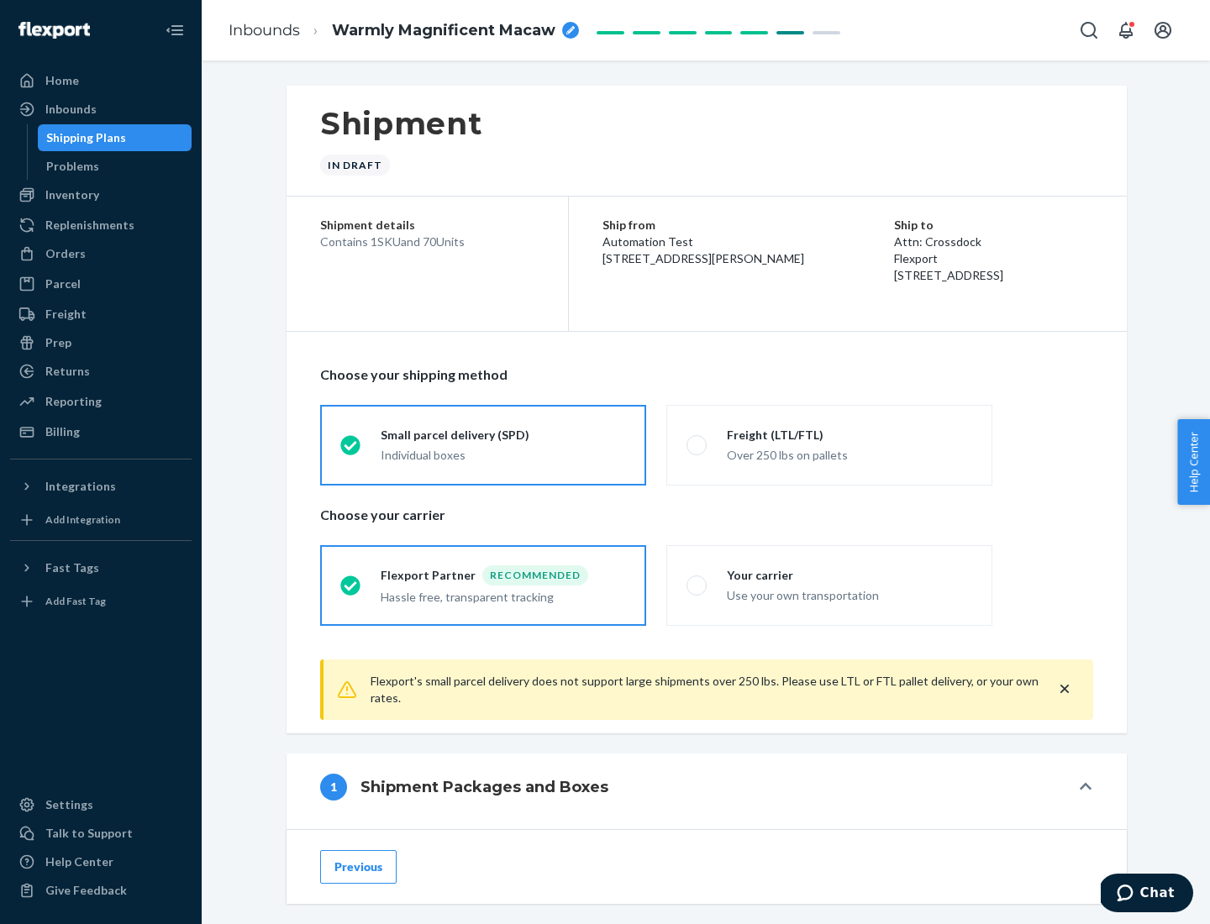
click at [829, 444] on div "Over 250 lbs on pallets" at bounding box center [849, 454] width 245 height 20
click at [697, 444] on input "Freight (LTL/FTL) Over 250 lbs on pallets" at bounding box center [691, 444] width 11 height 11
radio input "true"
radio input "false"
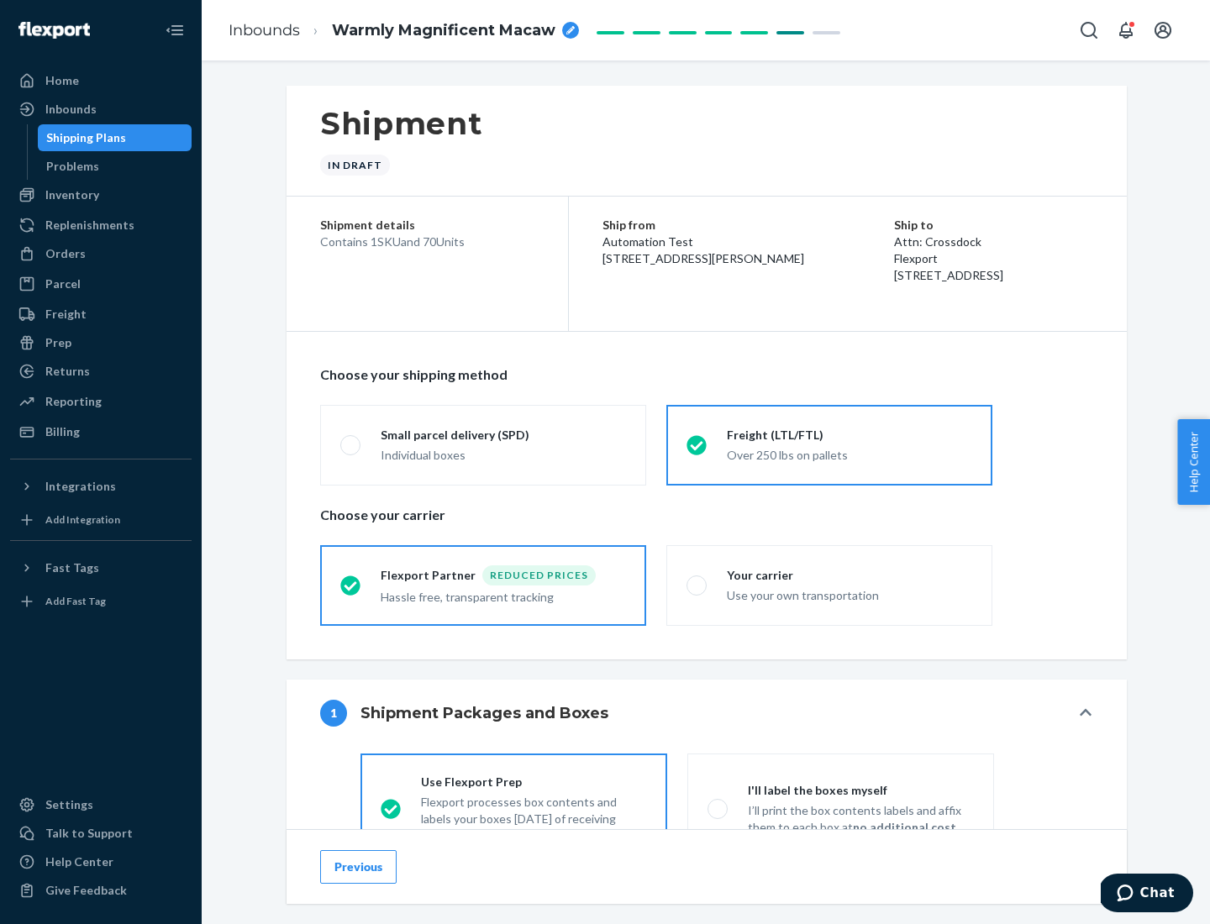
scroll to position [93, 0]
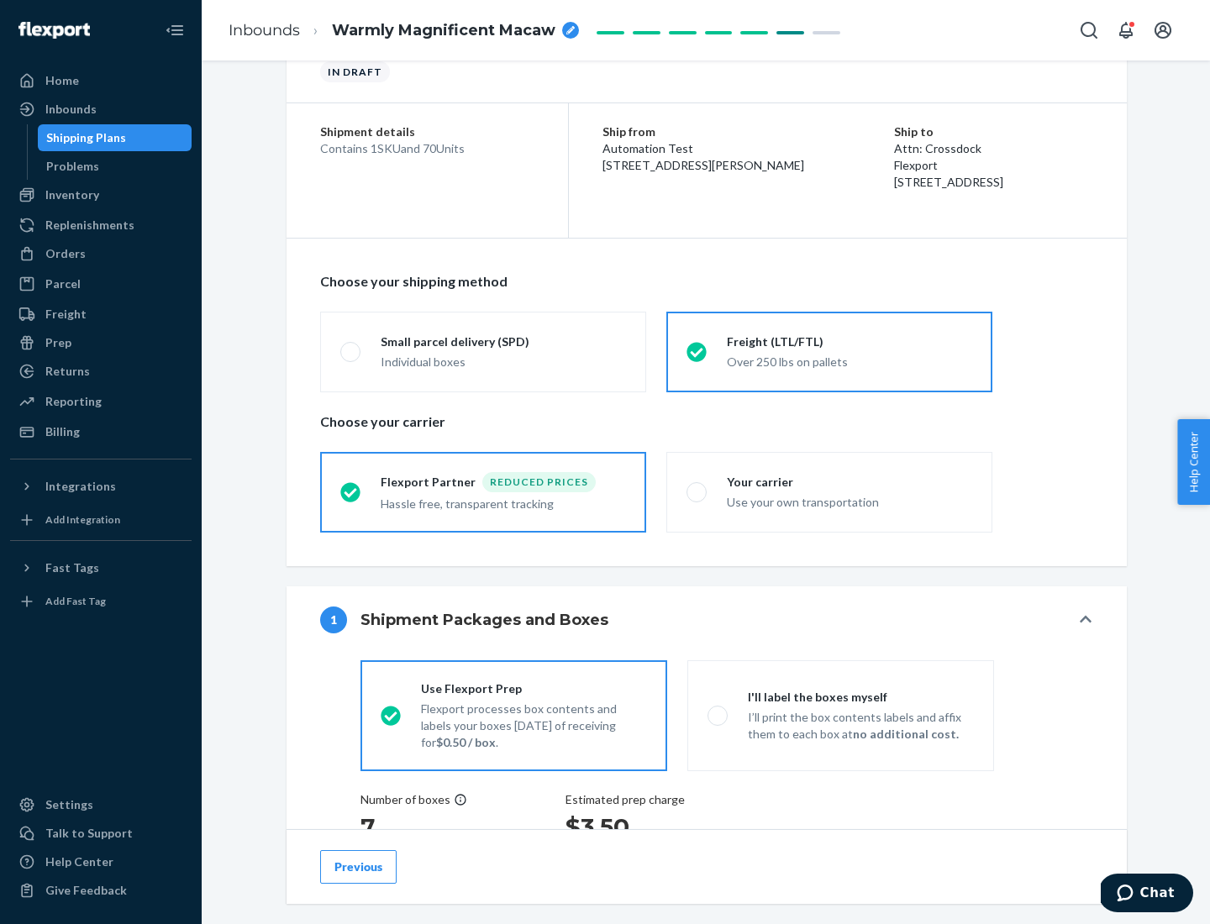
click at [829, 491] on div "Use your own transportation" at bounding box center [849, 501] width 245 height 20
click at [697, 491] on input "Your carrier Use your own transportation" at bounding box center [691, 491] width 11 height 11
radio input "true"
radio input "false"
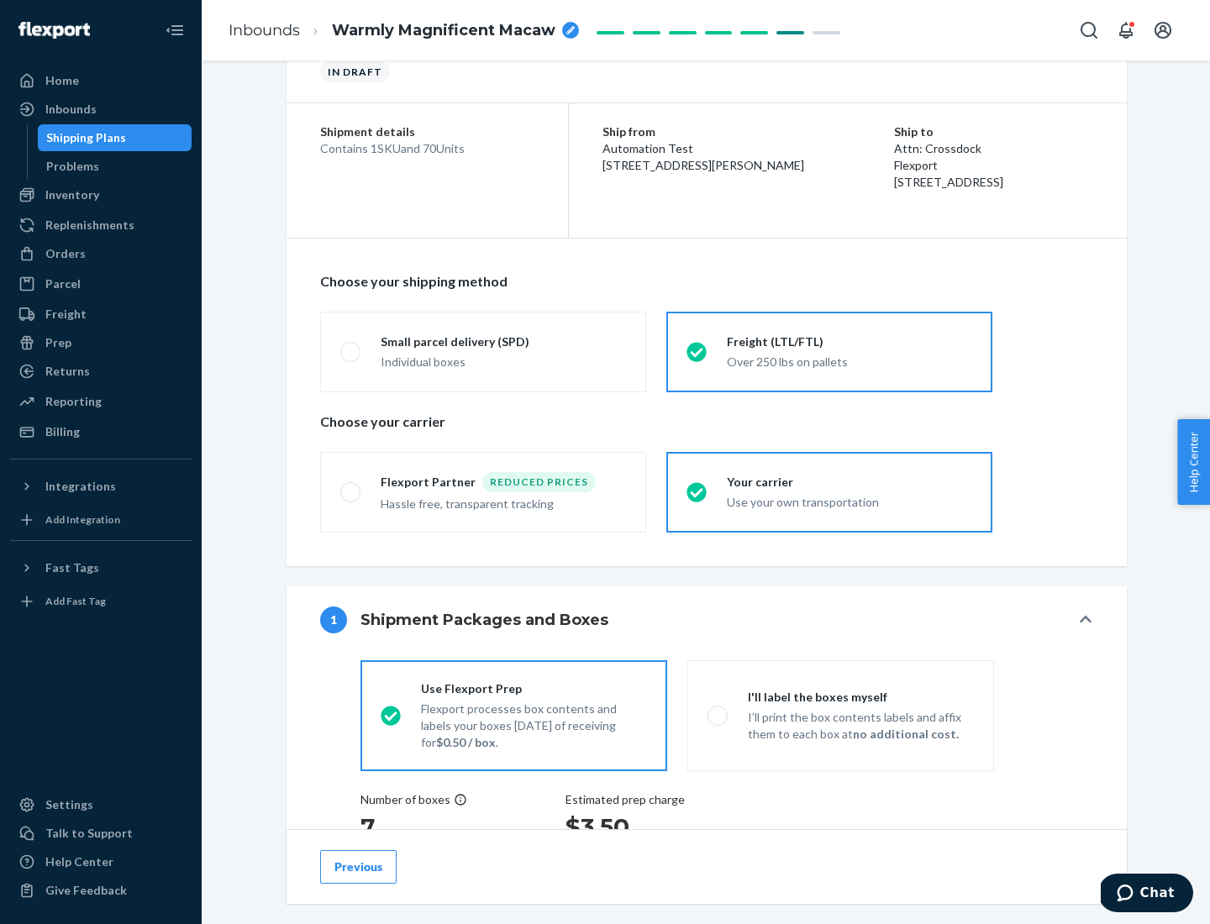
scroll to position [317, 0]
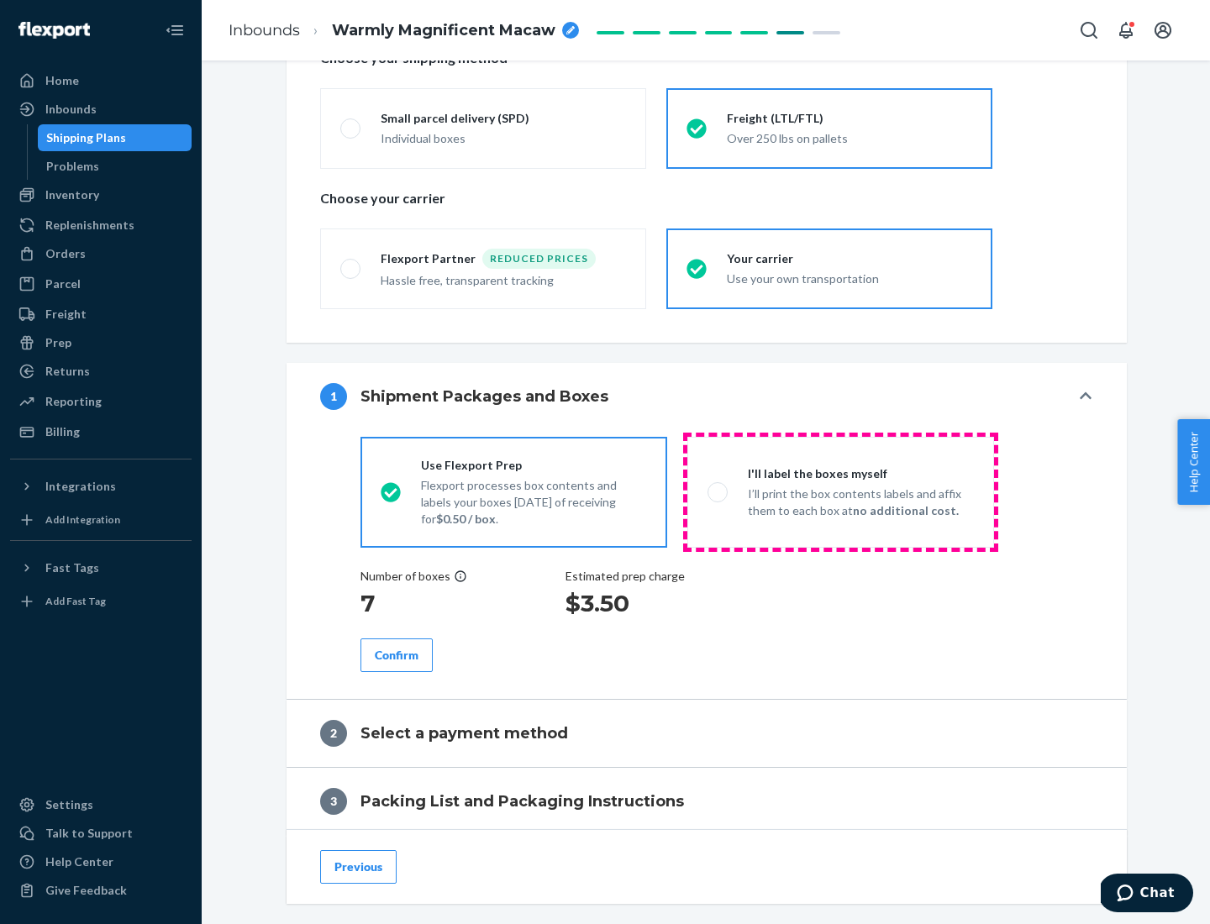
click at [840, 491] on p "I’ll print the box contents labels and affix them to each box at no additional …" at bounding box center [861, 503] width 226 height 34
click at [718, 491] on input "I'll label the boxes myself I’ll print the box contents labels and affix them t…" at bounding box center [712, 491] width 11 height 11
radio input "true"
radio input "false"
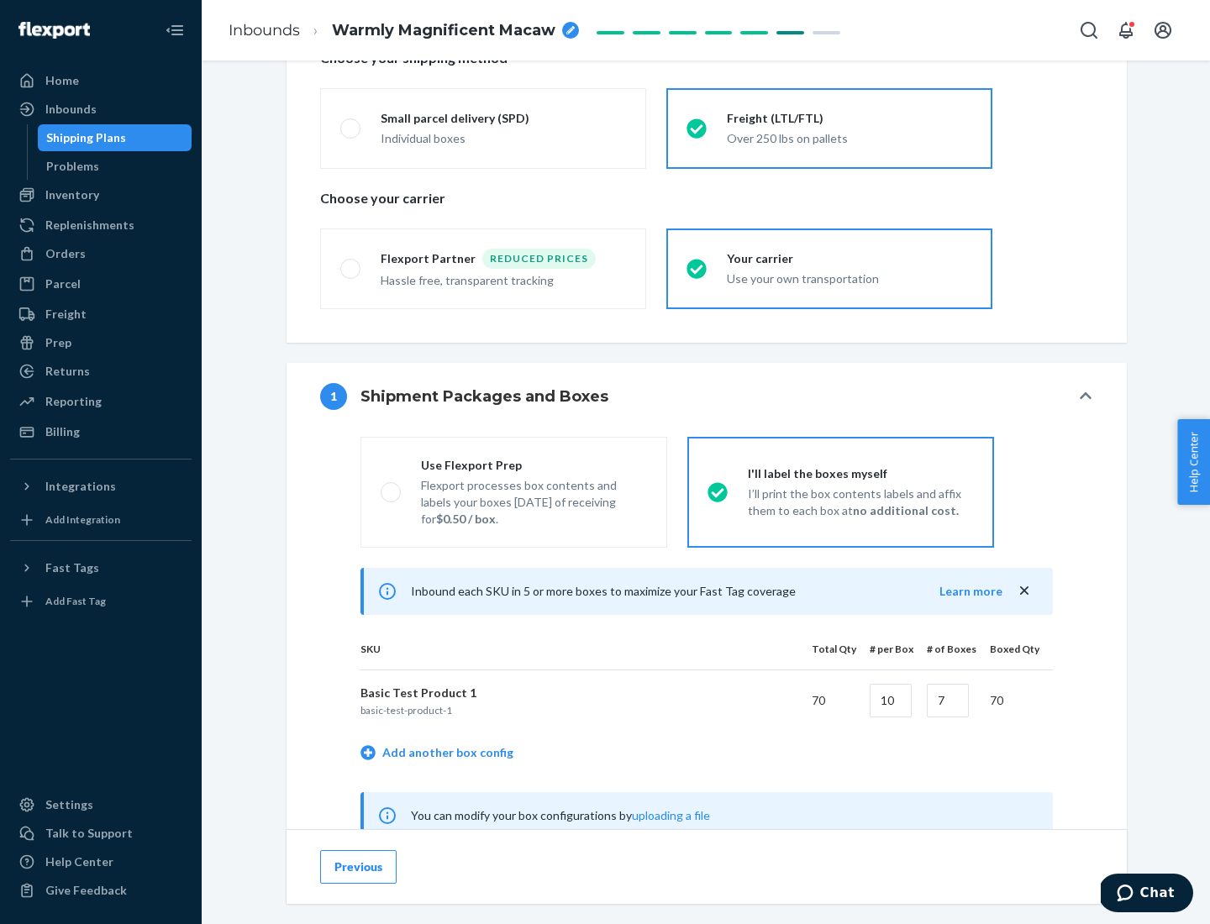
scroll to position [525, 0]
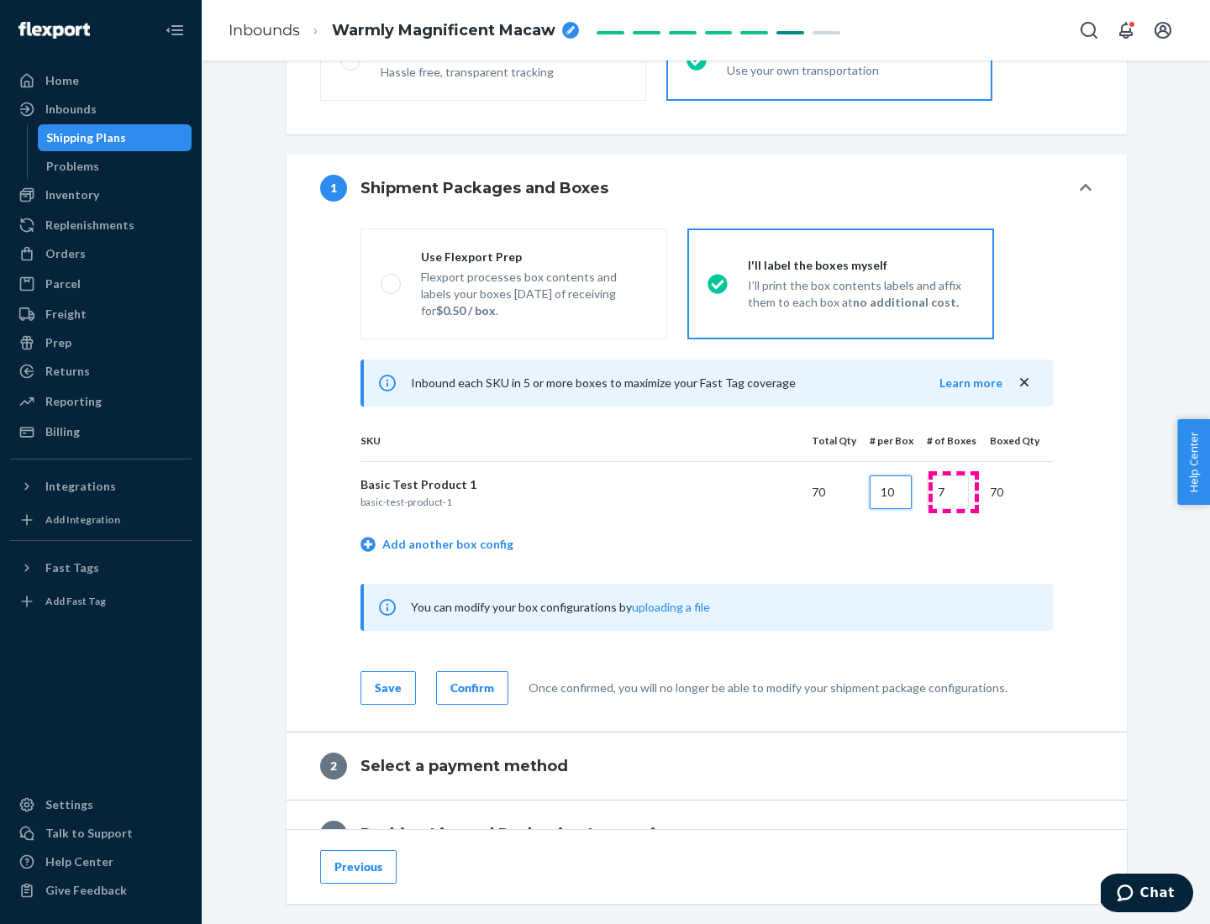
type input "10"
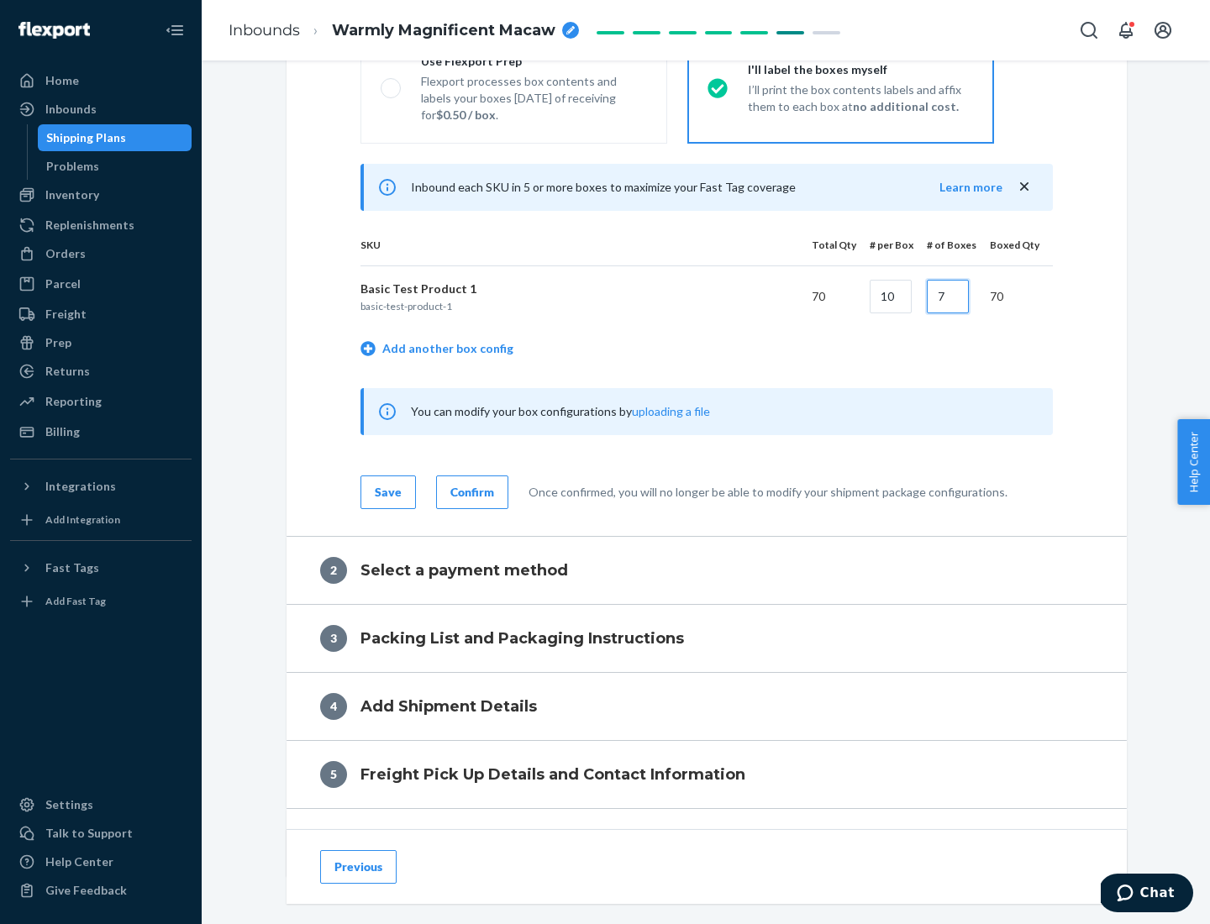
type input "7"
click at [470, 491] on div "Confirm" at bounding box center [472, 492] width 44 height 17
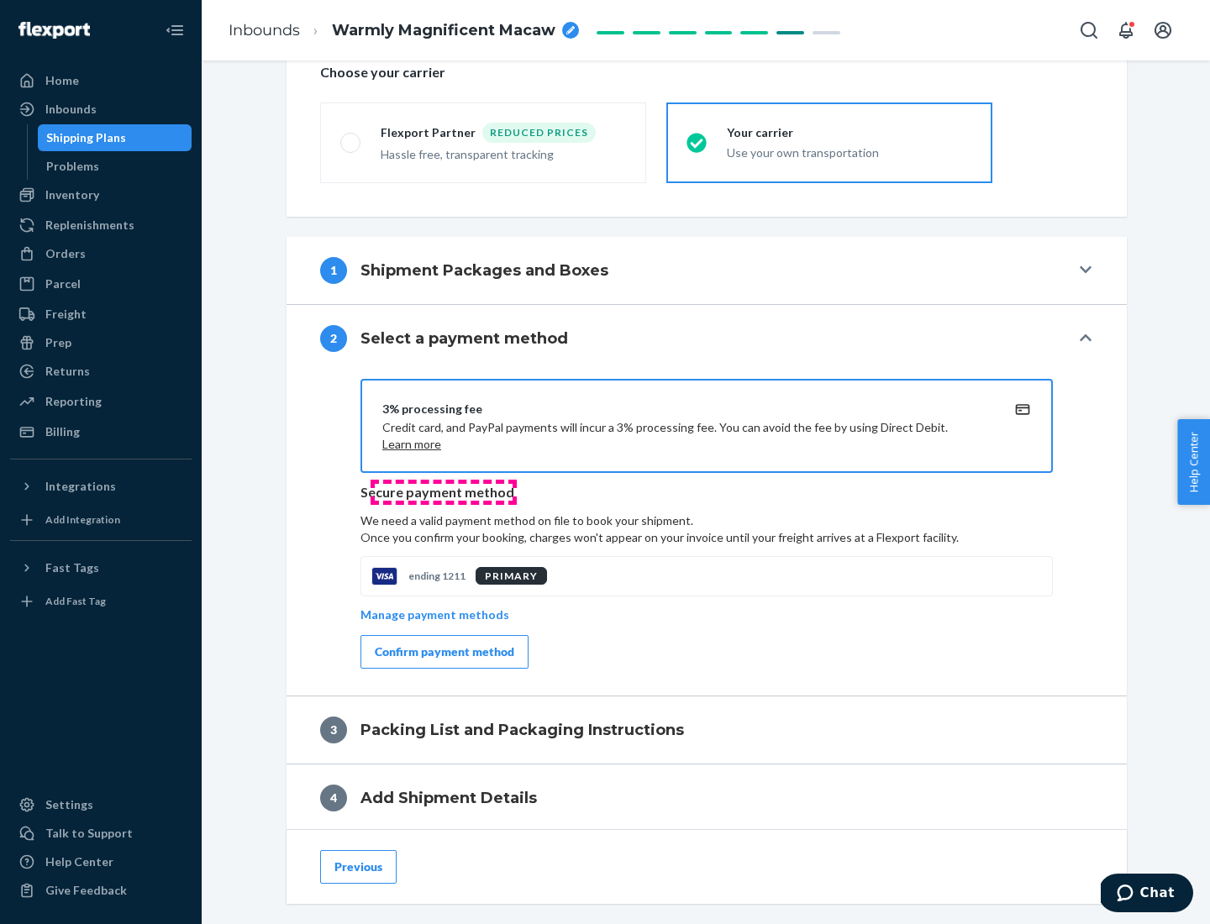
scroll to position [602, 0]
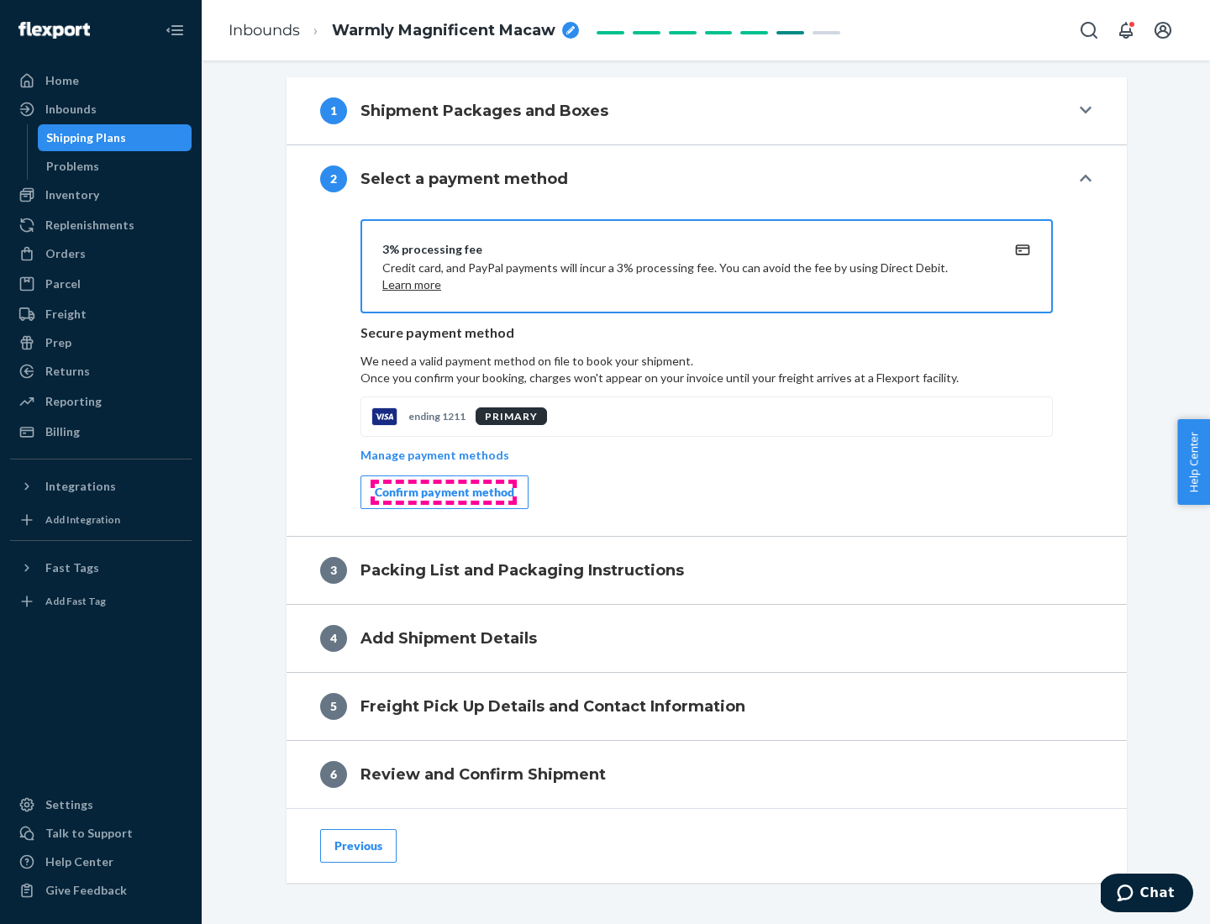
click at [443, 492] on div "Confirm payment method" at bounding box center [444, 492] width 139 height 17
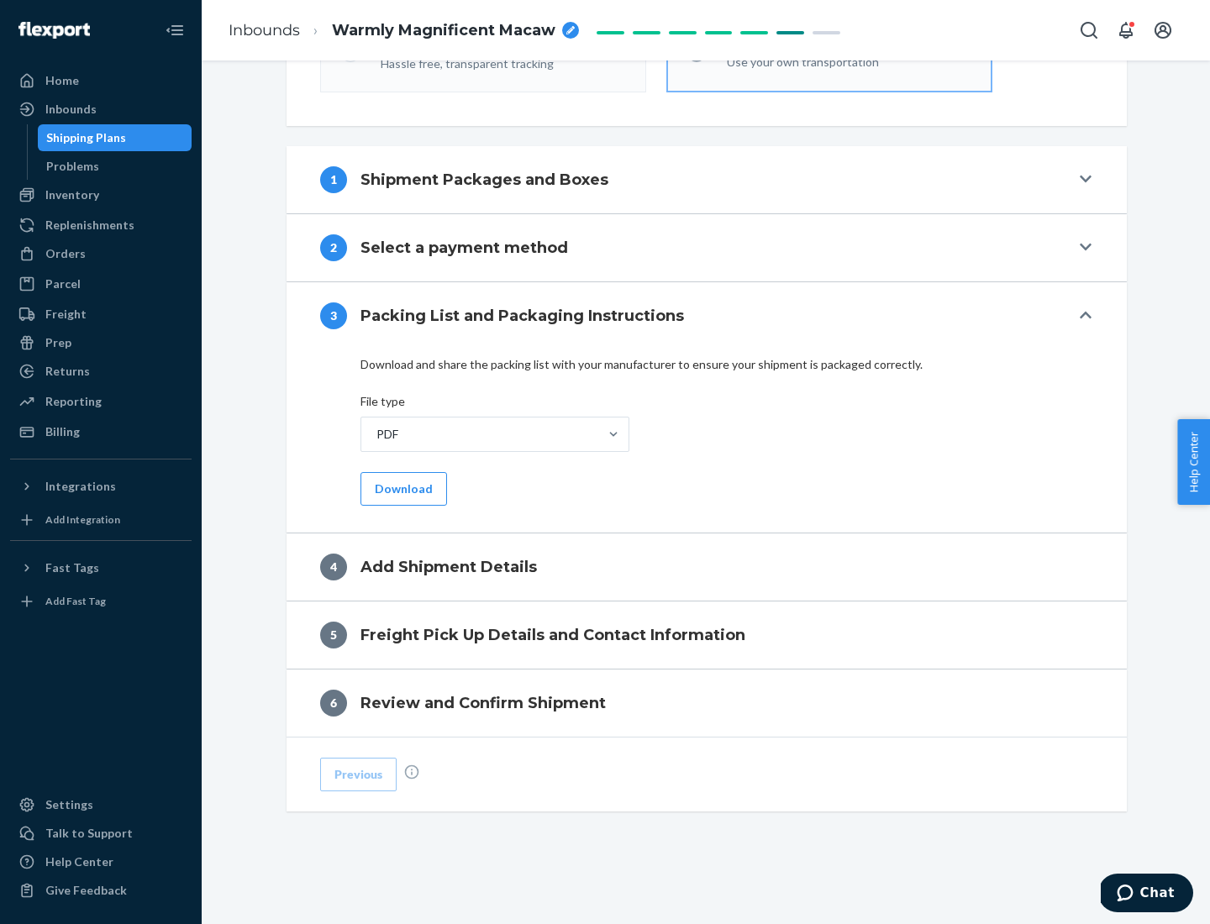
scroll to position [530, 0]
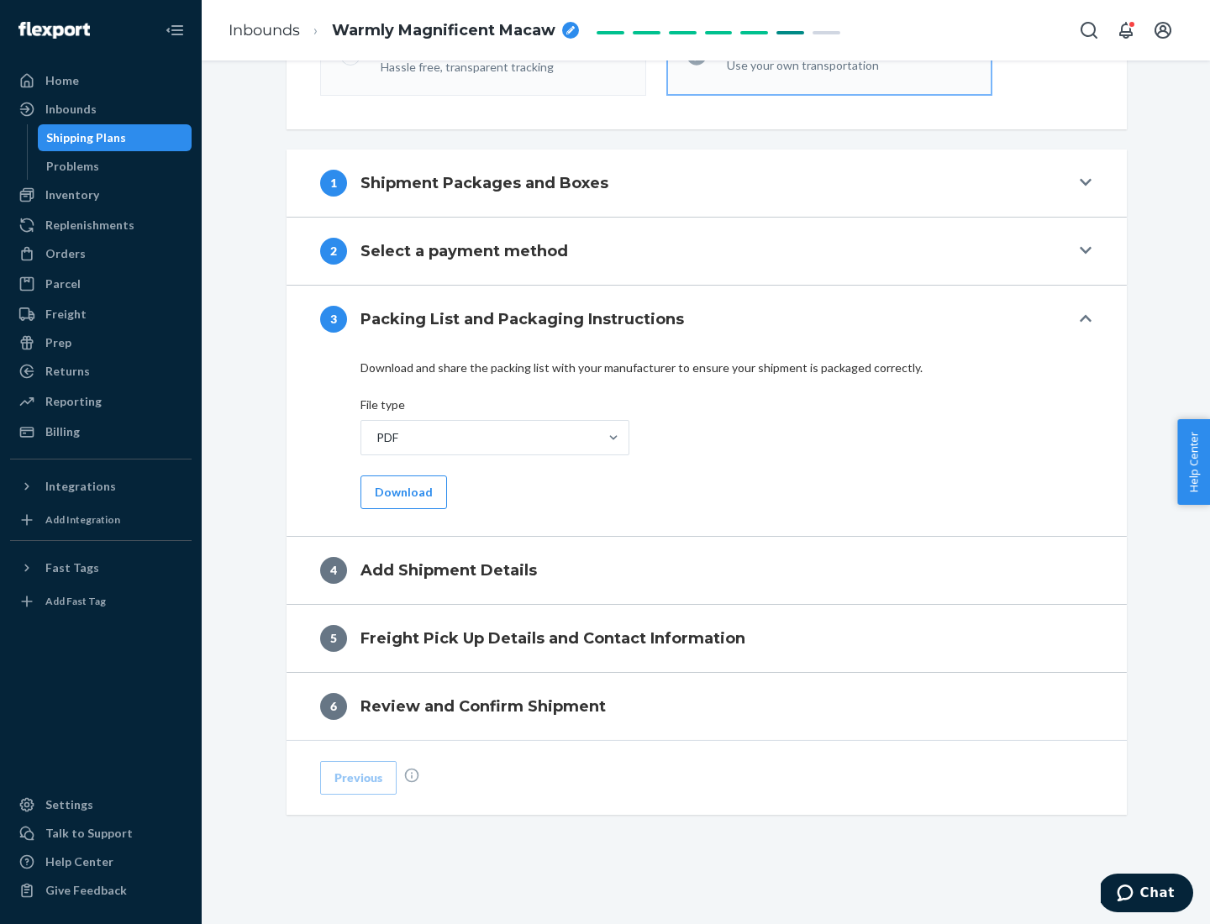
click at [402, 491] on button "Download" at bounding box center [403, 492] width 87 height 34
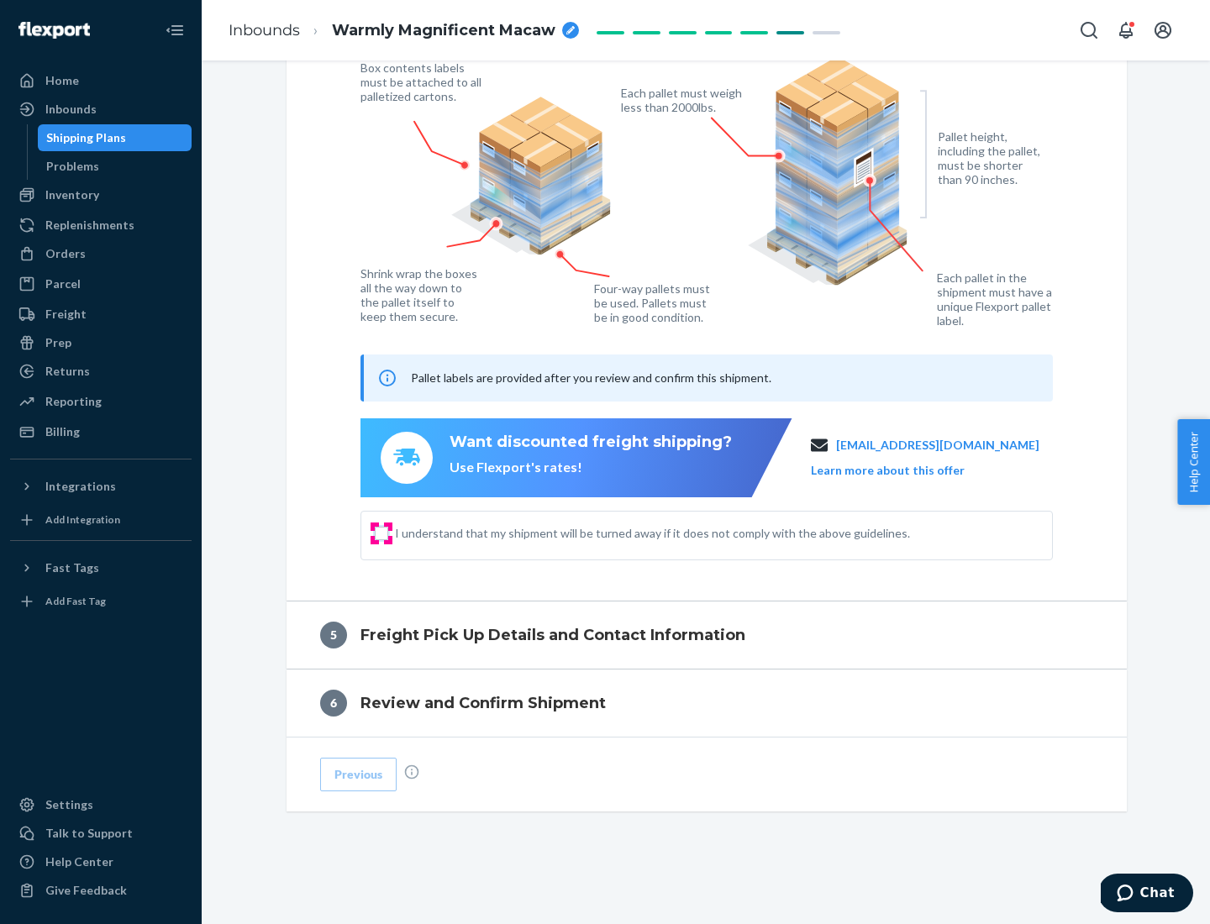
click at [381, 533] on input "I understand that my shipment will be turned away if it does not comply with th…" at bounding box center [381, 533] width 13 height 13
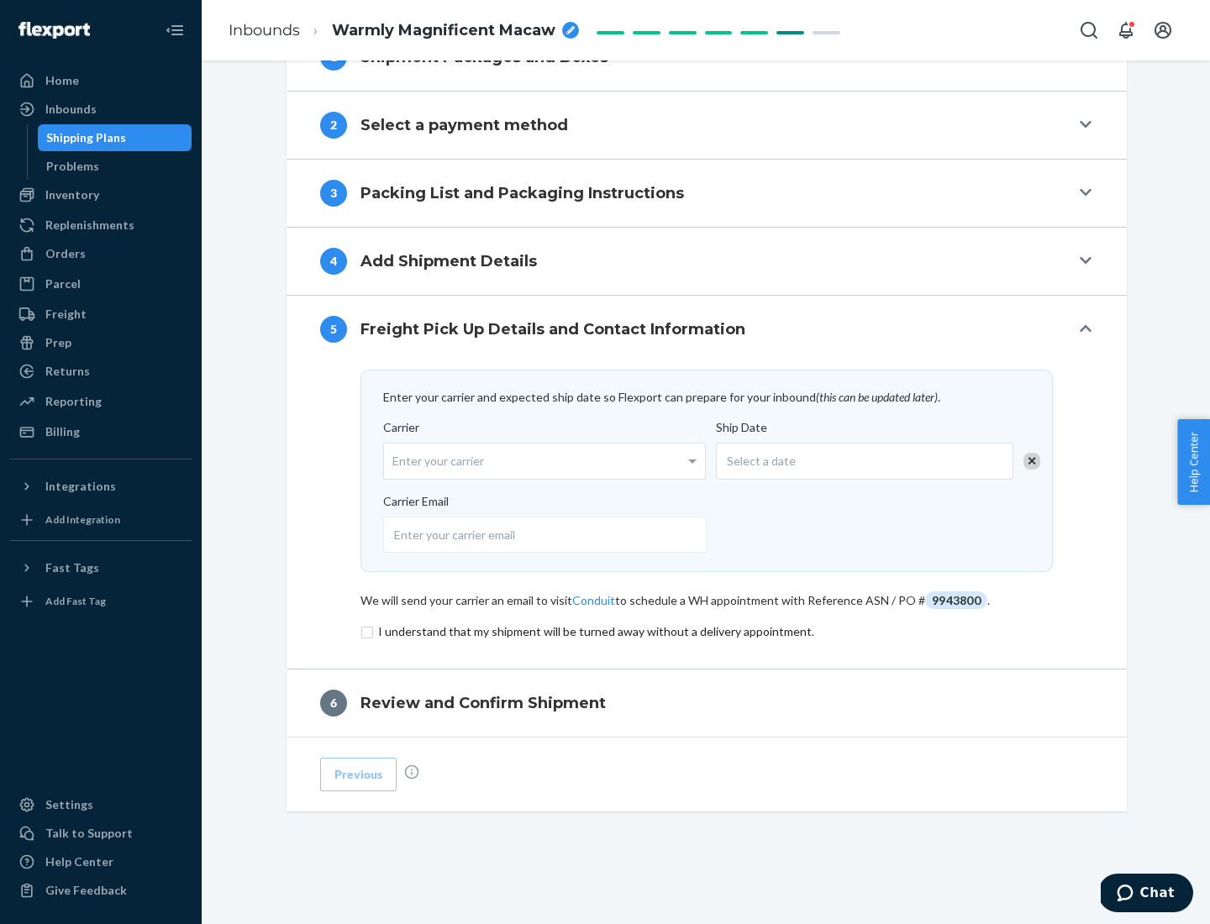
scroll to position [656, 0]
click at [706, 631] on input "checkbox" at bounding box center [706, 632] width 692 height 20
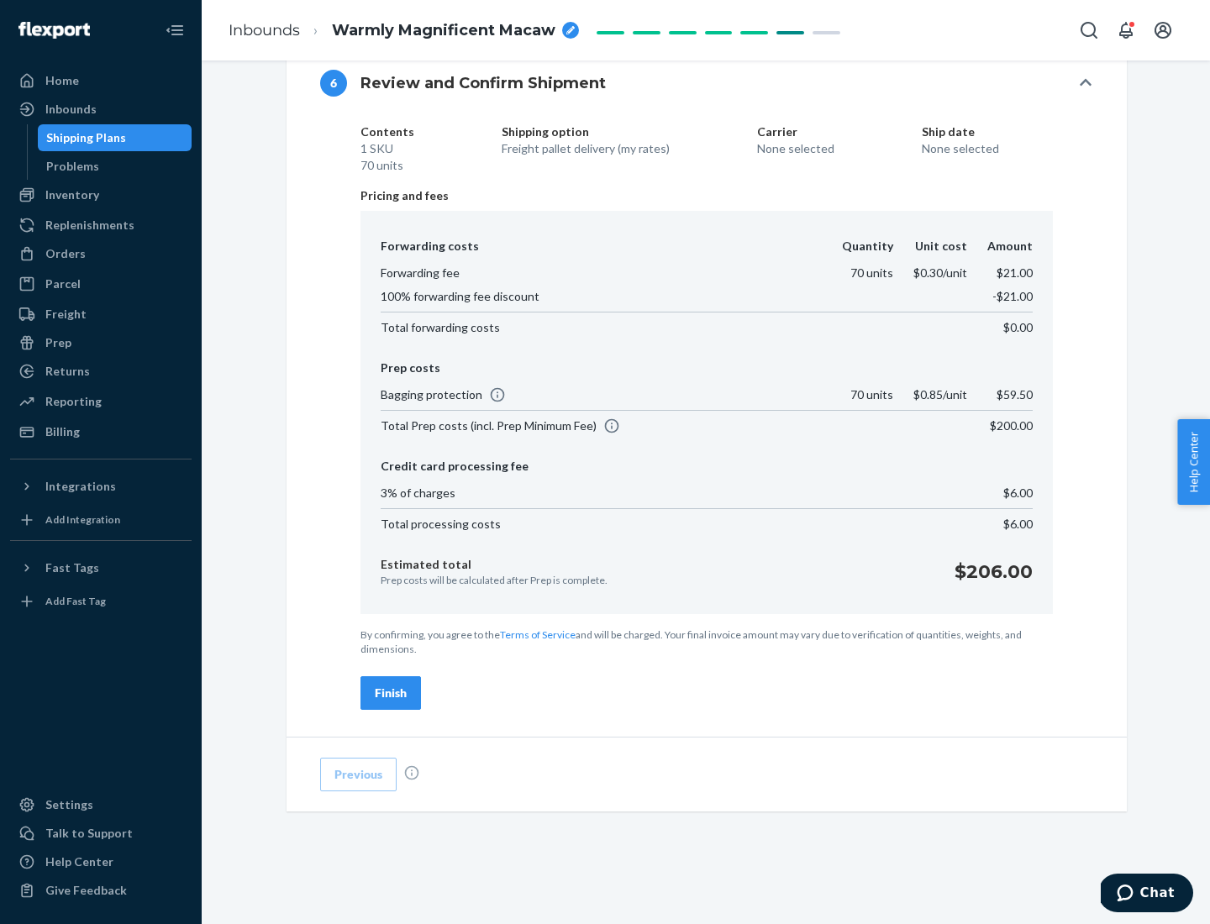
click at [391, 693] on div "Finish" at bounding box center [391, 693] width 32 height 17
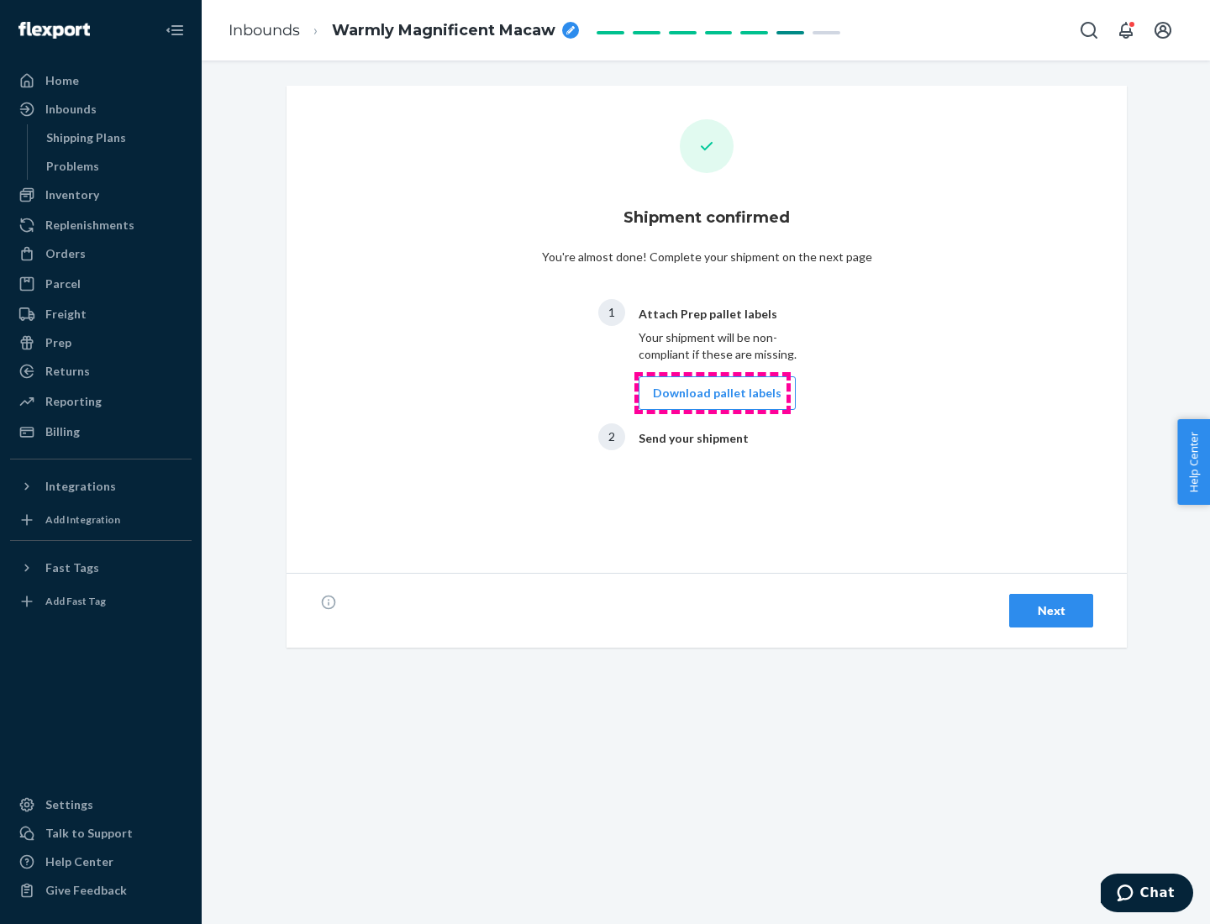
click at [712, 393] on button "Download pallet labels" at bounding box center [716, 393] width 157 height 34
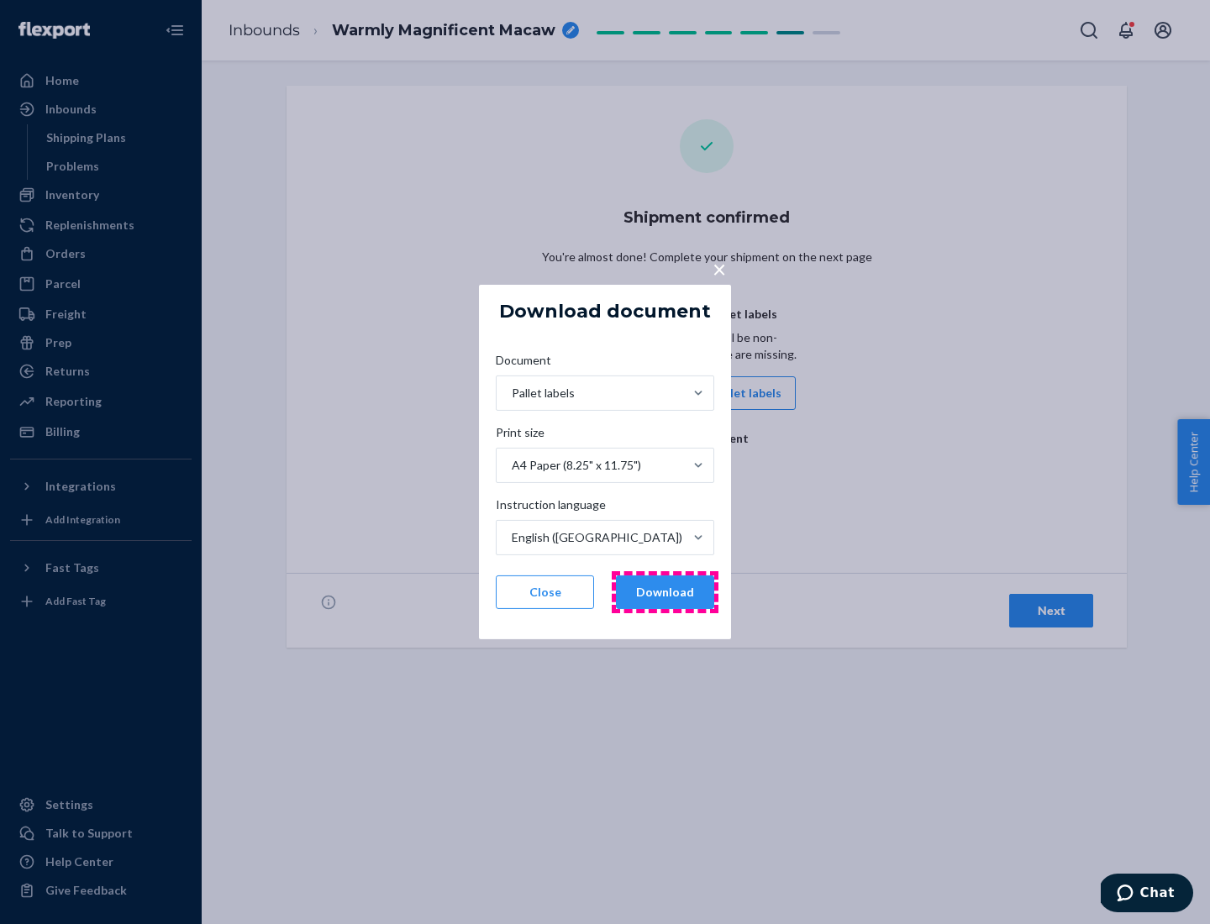
click at [664, 592] on button "Download" at bounding box center [665, 592] width 98 height 34
click at [718, 268] on span "×" at bounding box center [718, 269] width 13 height 29
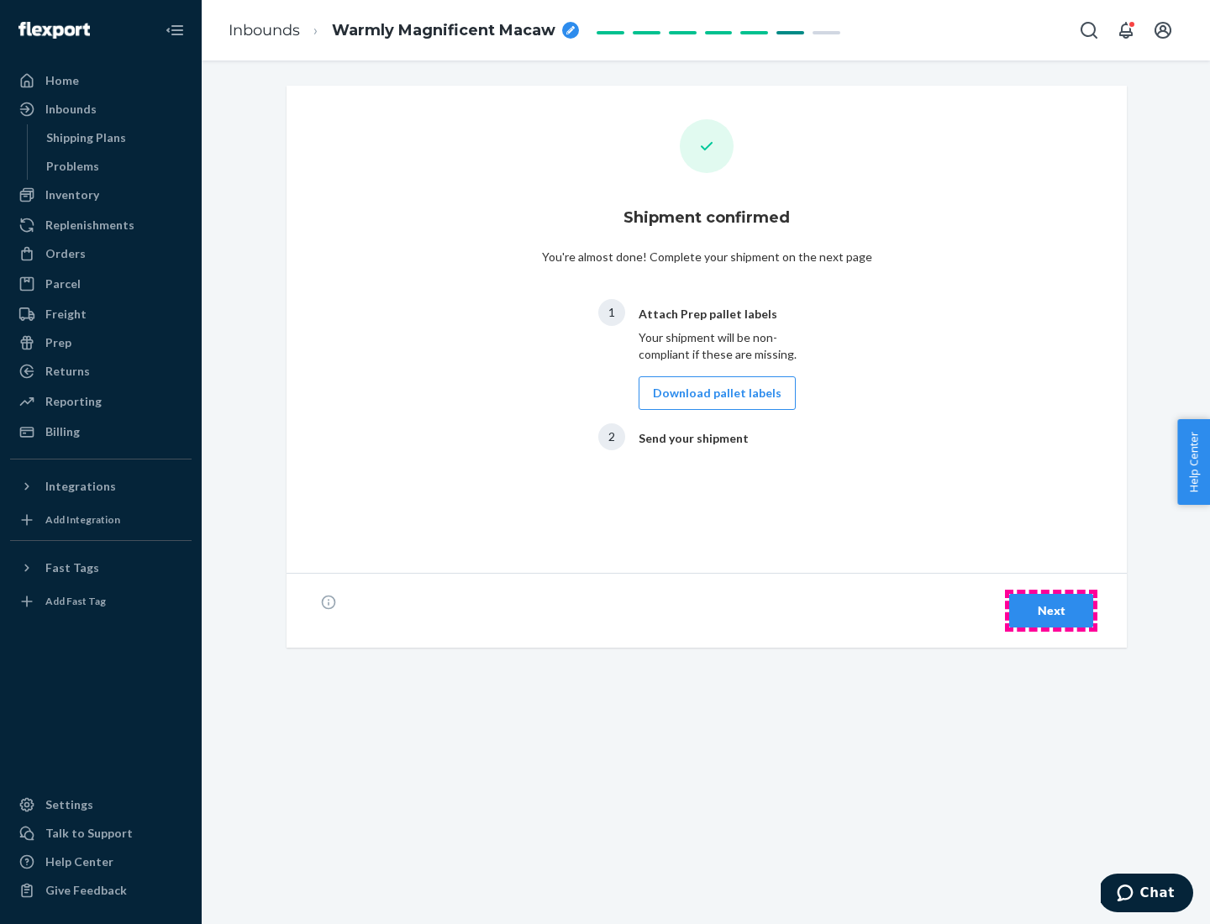
click at [1051, 611] on div "Next" at bounding box center [1050, 610] width 55 height 17
